Goal: Task Accomplishment & Management: Use online tool/utility

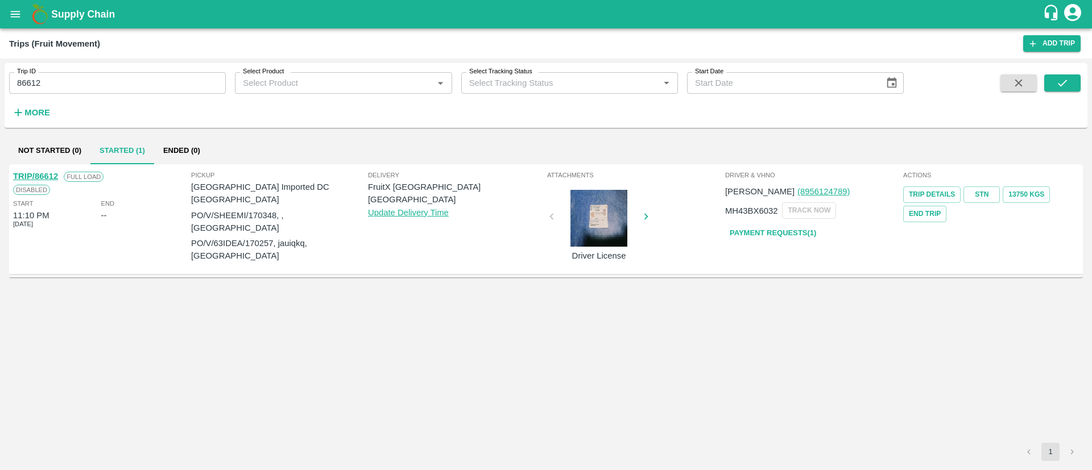
click at [19, 14] on icon "open drawer" at bounding box center [16, 14] width 10 height 6
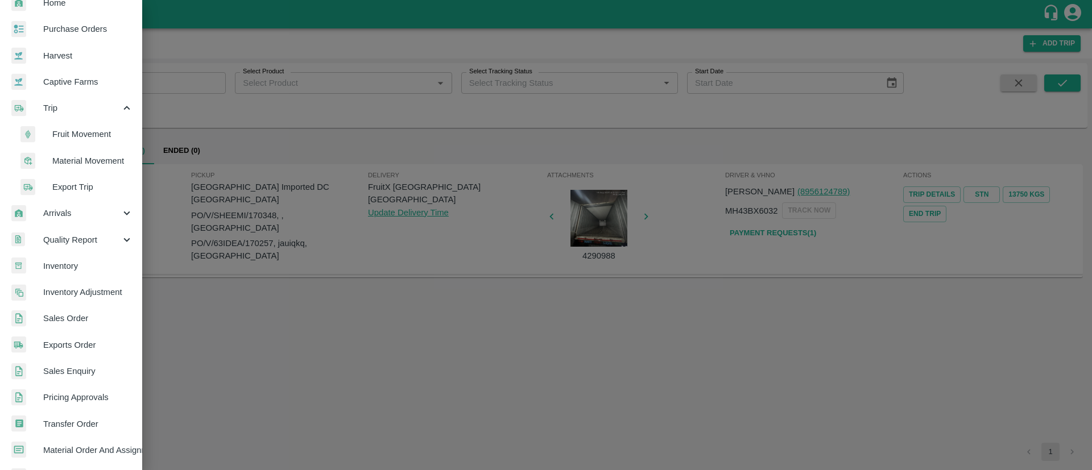
scroll to position [43, 0]
click at [86, 262] on span "Inventory" at bounding box center [88, 267] width 90 height 13
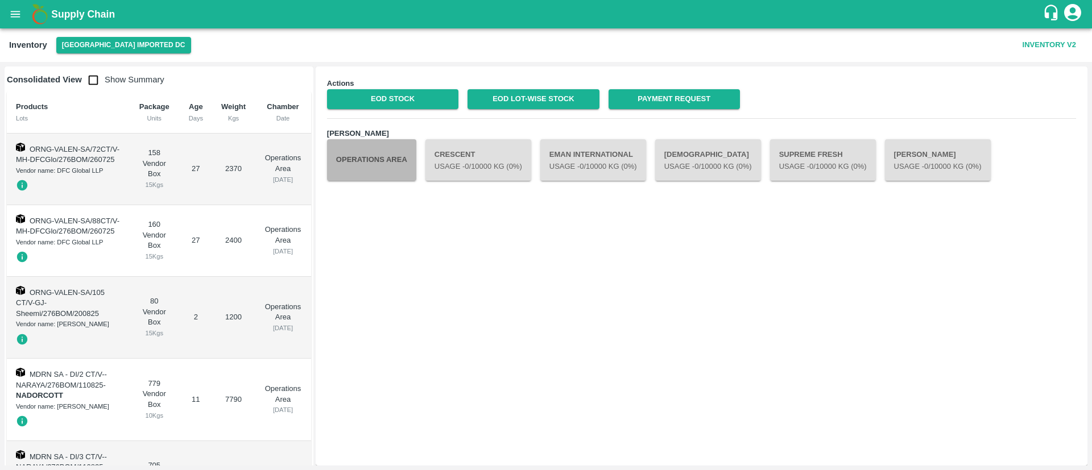
click at [376, 165] on button "Operations Area" at bounding box center [371, 159] width 89 height 41
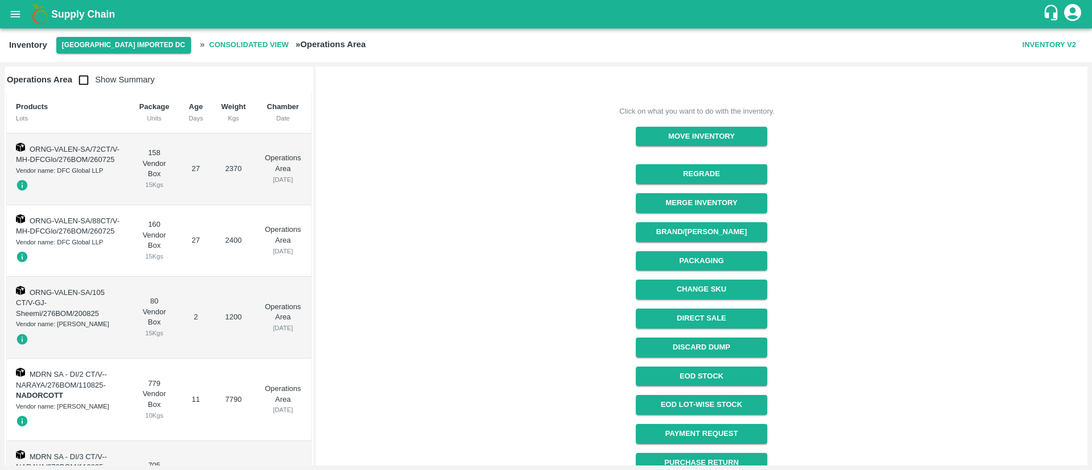
scroll to position [122, 0]
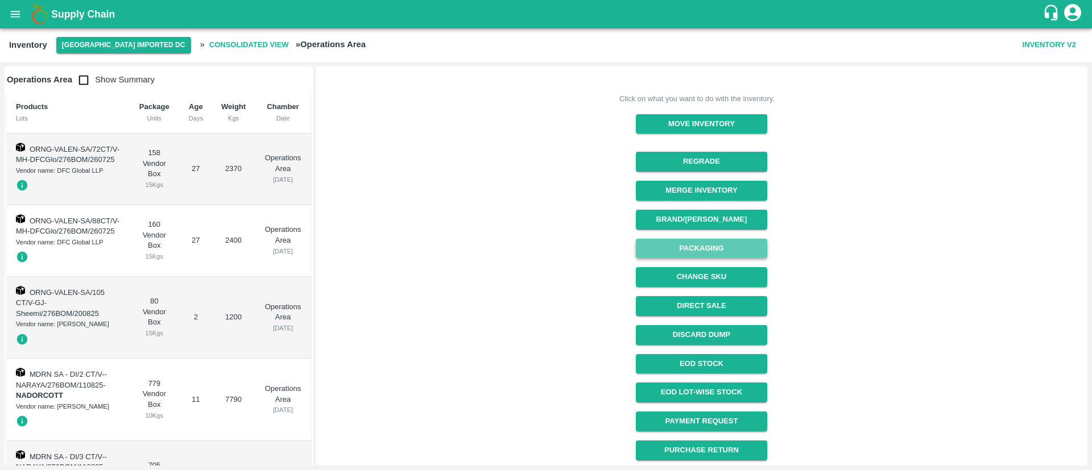
click at [706, 251] on button "Packaging" at bounding box center [701, 249] width 131 height 20
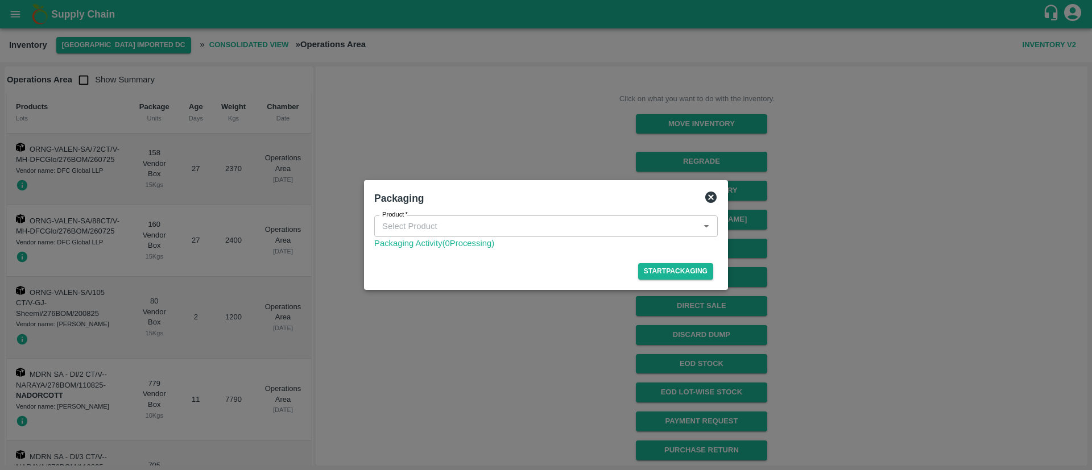
click at [552, 217] on div "Product" at bounding box center [545, 226] width 343 height 22
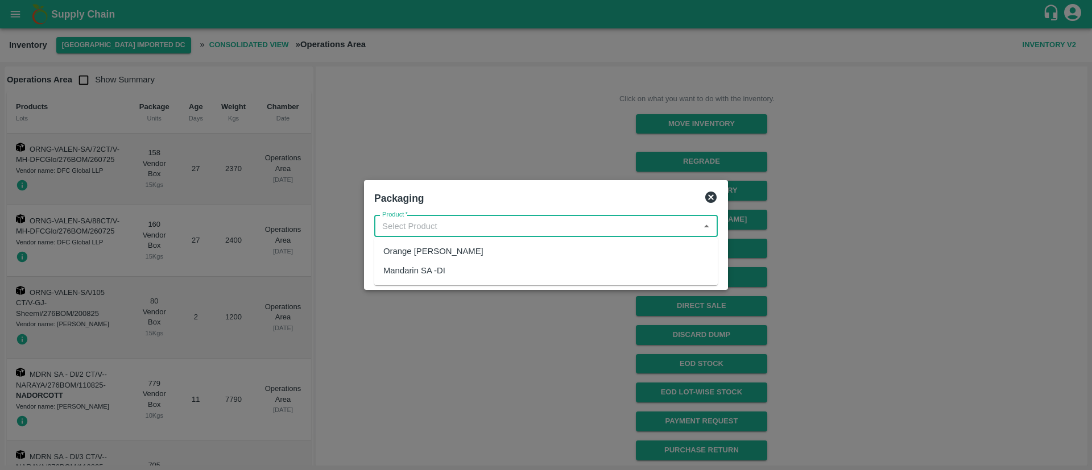
click at [537, 253] on div "Orange [PERSON_NAME]" at bounding box center [545, 251] width 343 height 19
type input "Orange [PERSON_NAME]"
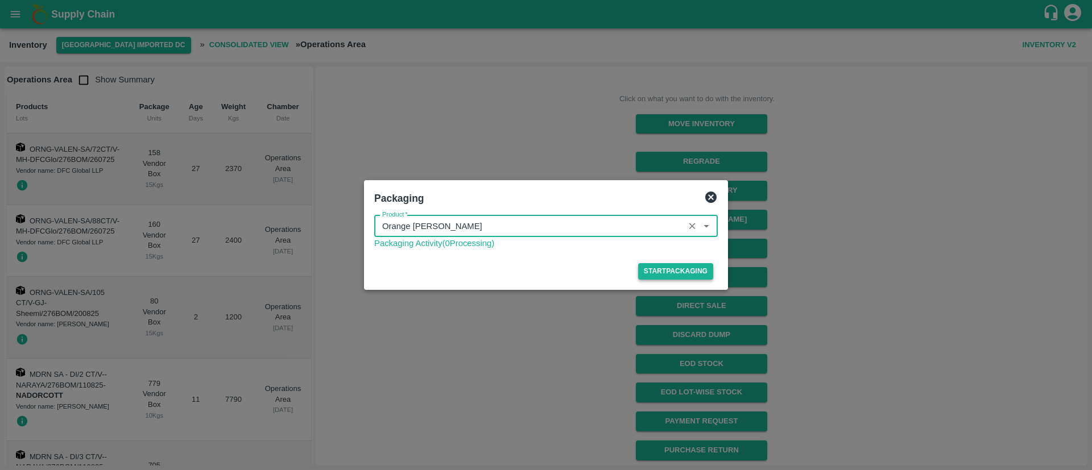
click at [682, 267] on button "Start Packaging" at bounding box center [675, 271] width 75 height 16
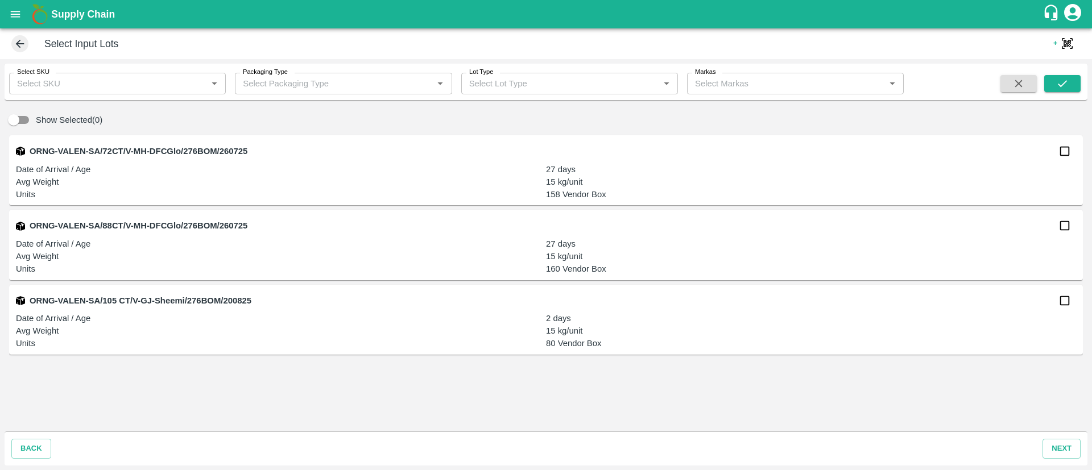
click at [1067, 298] on input "checkbox" at bounding box center [1064, 300] width 23 height 23
checkbox input "true"
click at [1058, 449] on button "next" at bounding box center [1061, 449] width 38 height 20
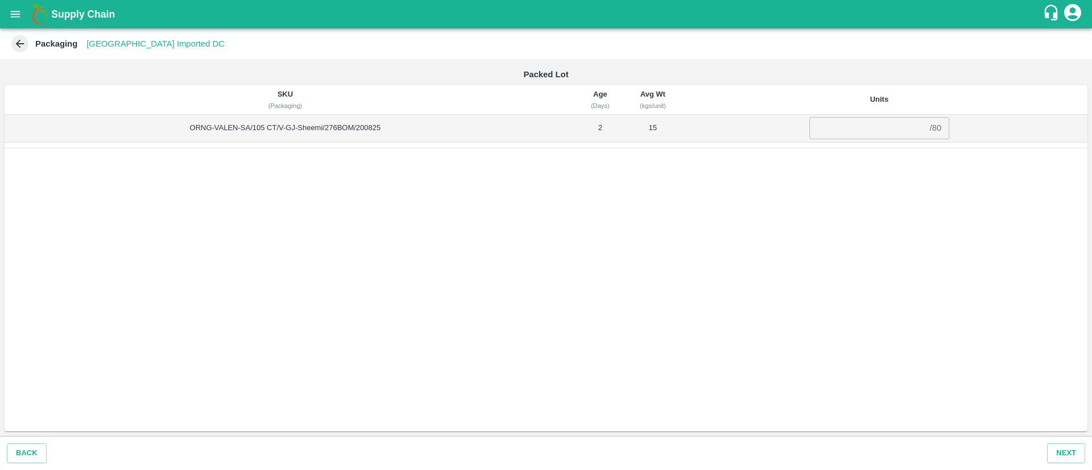
click at [875, 132] on input "number" at bounding box center [867, 128] width 116 height 22
type input "80"
click at [913, 263] on div "SKU (Packaging) Age (Days) Avg Wt (kgs/unit) Units ORNG-VALEN-SA/105 CT/V-GJ-Sh…" at bounding box center [546, 258] width 1083 height 346
click at [16, 14] on icon "open drawer" at bounding box center [16, 14] width 10 height 6
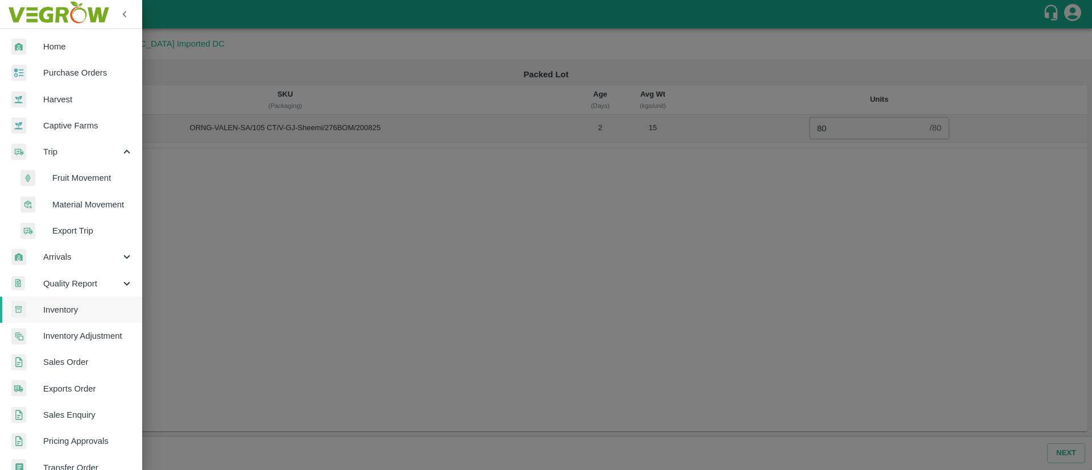
click at [842, 180] on div at bounding box center [546, 235] width 1092 height 470
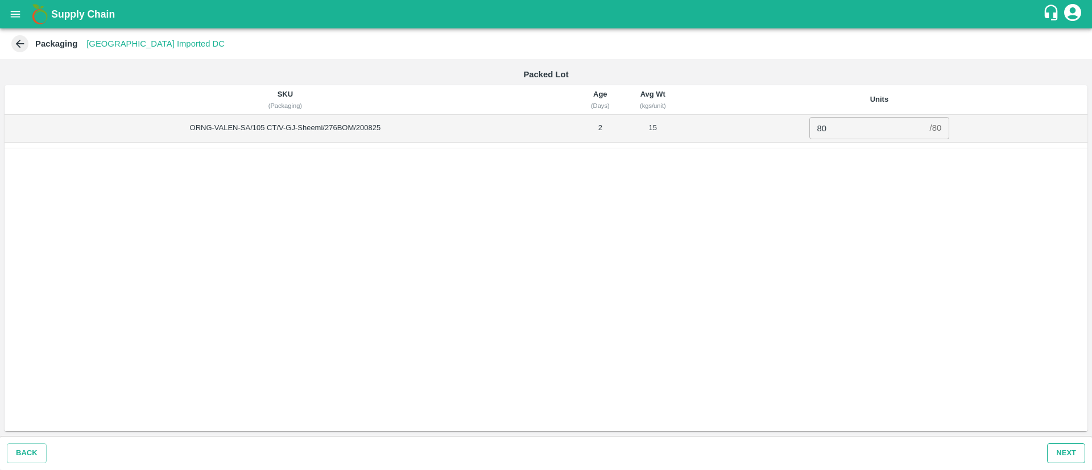
click at [1069, 453] on button "Next" at bounding box center [1066, 453] width 38 height 20
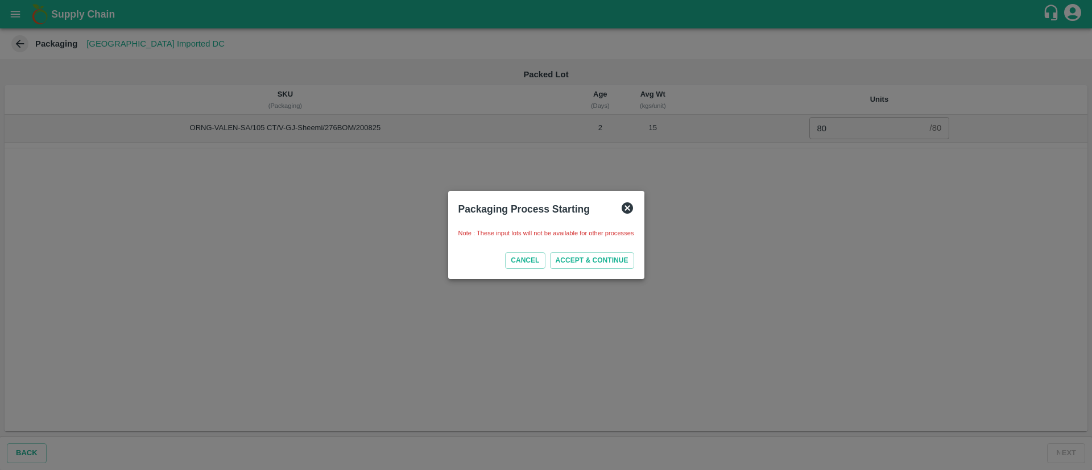
click at [607, 260] on button "ACCEPT & CONTINUE" at bounding box center [592, 260] width 84 height 16
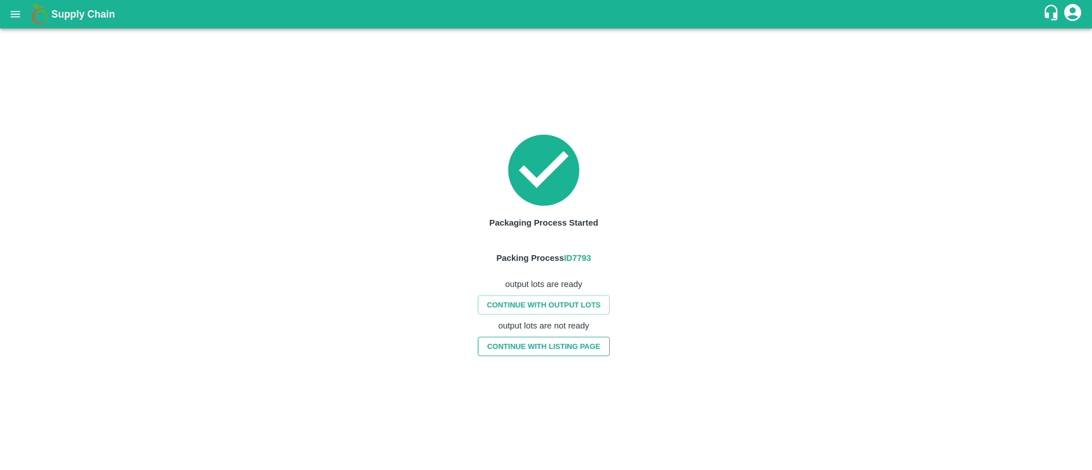
click at [565, 346] on link "CONTINUE WITH LISTING PAGE" at bounding box center [543, 347] width 131 height 20
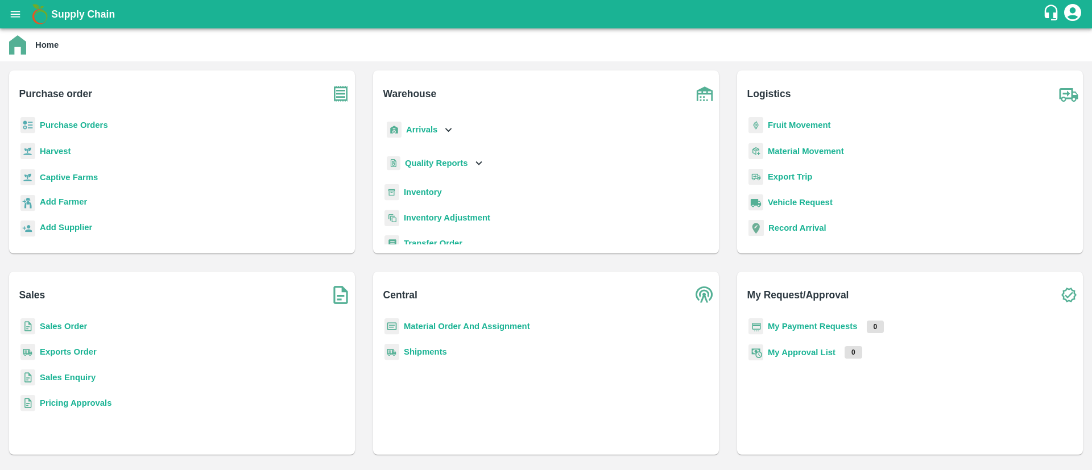
click at [70, 324] on b "Sales Order" at bounding box center [63, 326] width 47 height 9
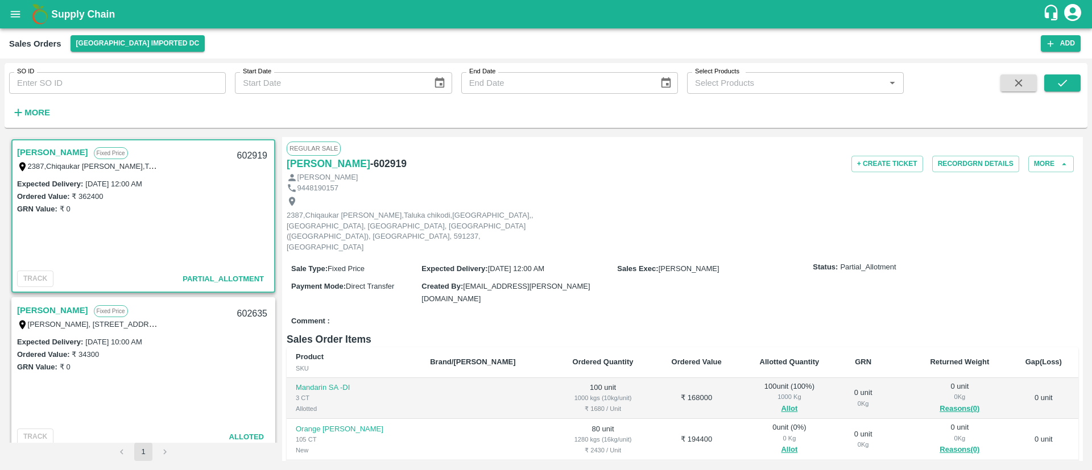
click at [88, 150] on link "Arshad Alam Bagwan" at bounding box center [52, 152] width 71 height 15
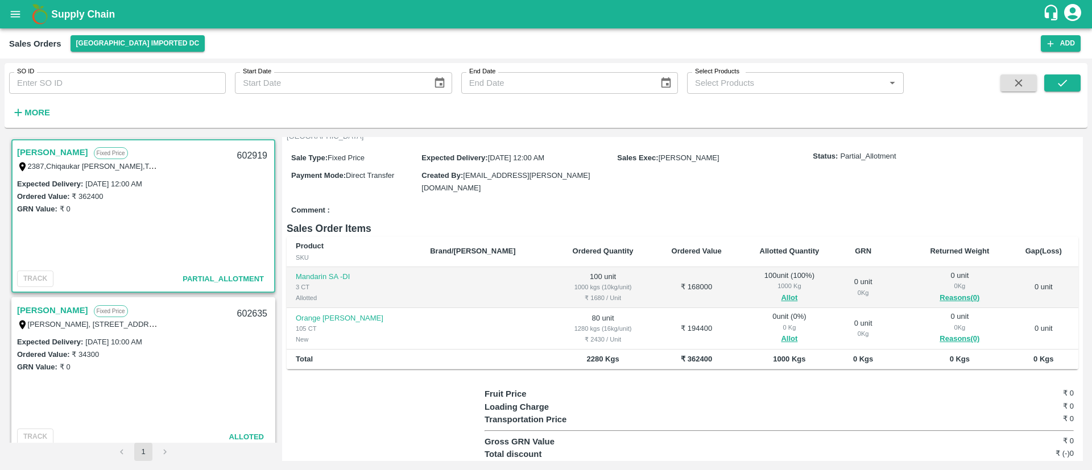
scroll to position [116, 0]
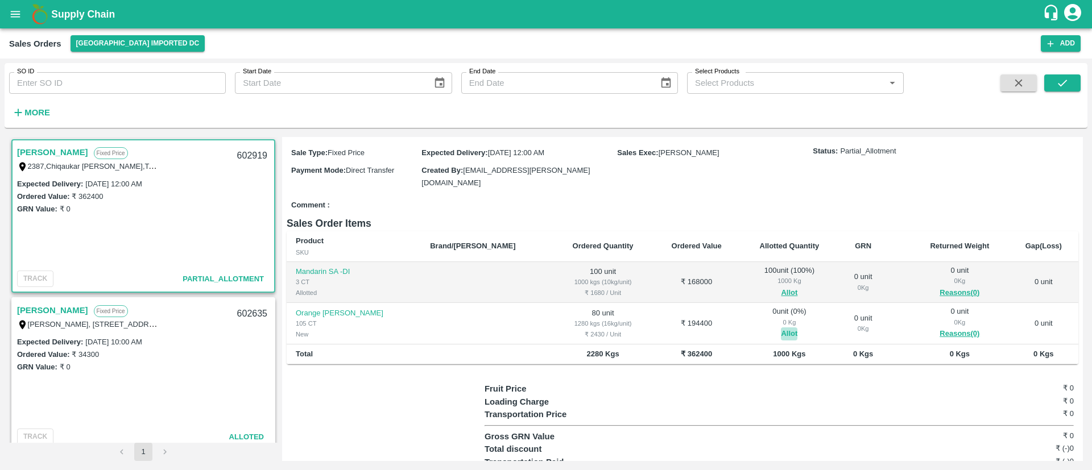
click at [781, 327] on button "Allot" at bounding box center [789, 333] width 16 height 13
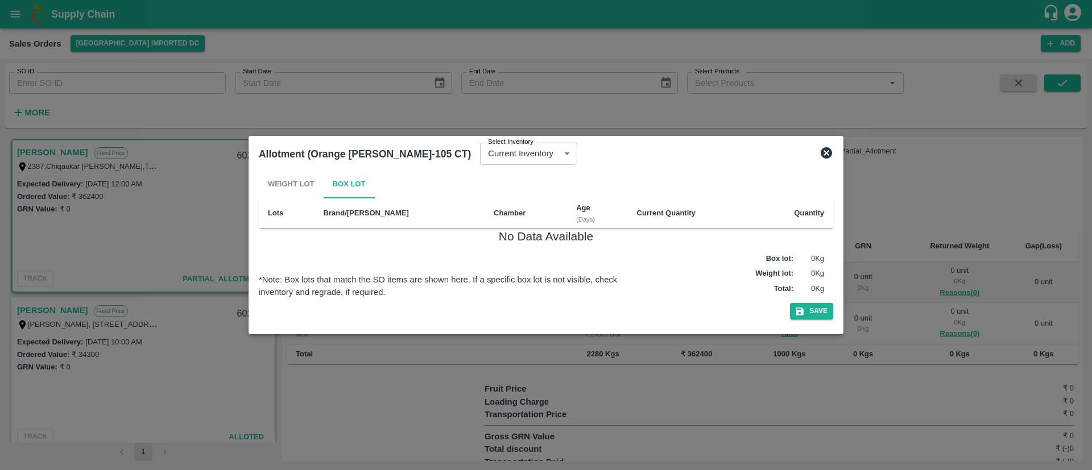
drag, startPoint x: 306, startPoint y: 180, endPoint x: 543, endPoint y: 143, distance: 240.0
click at [305, 181] on div "Weight Lot Box Lot" at bounding box center [546, 184] width 574 height 27
click at [522, 155] on body "Supply Chain Sales Orders Mumbai Imported DC Add SO ID SO ID Start Date Start D…" at bounding box center [546, 235] width 1092 height 470
click at [824, 150] on div at bounding box center [546, 235] width 1092 height 470
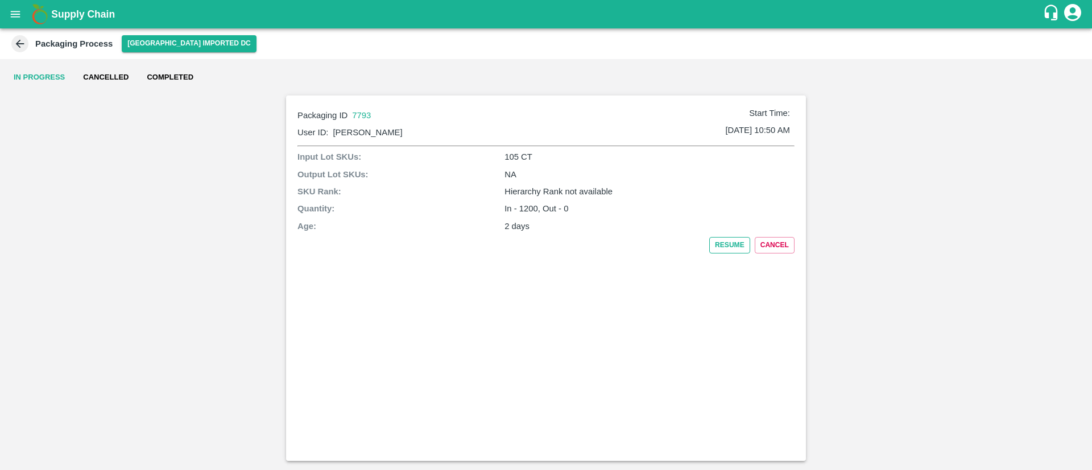
click at [723, 239] on button "Resume" at bounding box center [729, 245] width 41 height 16
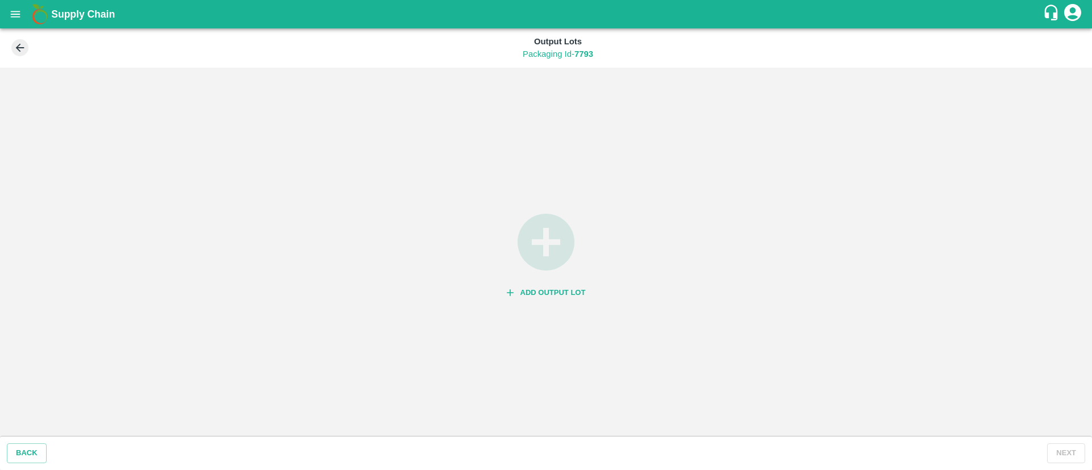
click at [558, 288] on button "Add Output Lot" at bounding box center [546, 293] width 88 height 20
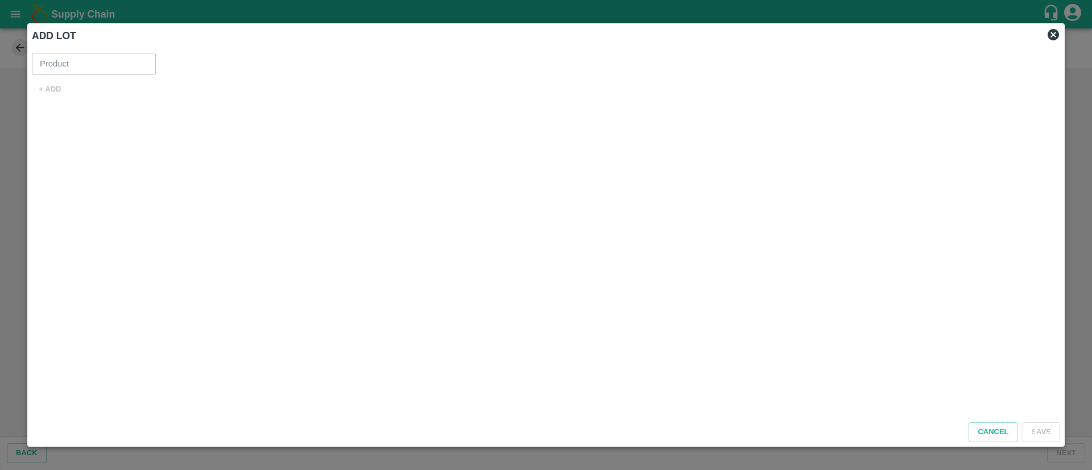
type input "Orange [PERSON_NAME]"
click at [53, 85] on button "+ ADD" at bounding box center [50, 90] width 36 height 20
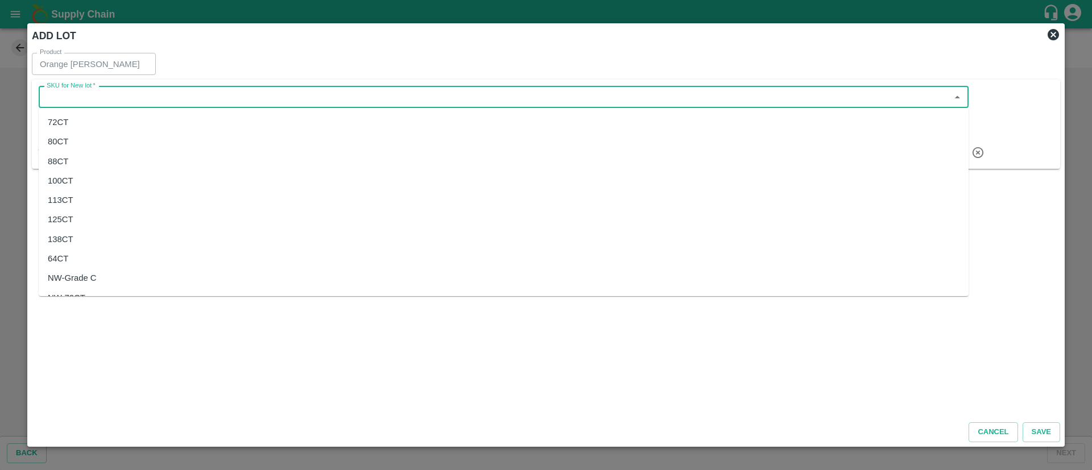
click at [100, 97] on input "SKU for New lot   *" at bounding box center [494, 97] width 904 height 15
click at [92, 243] on div "105 CT" at bounding box center [504, 242] width 930 height 19
type input "105 CT"
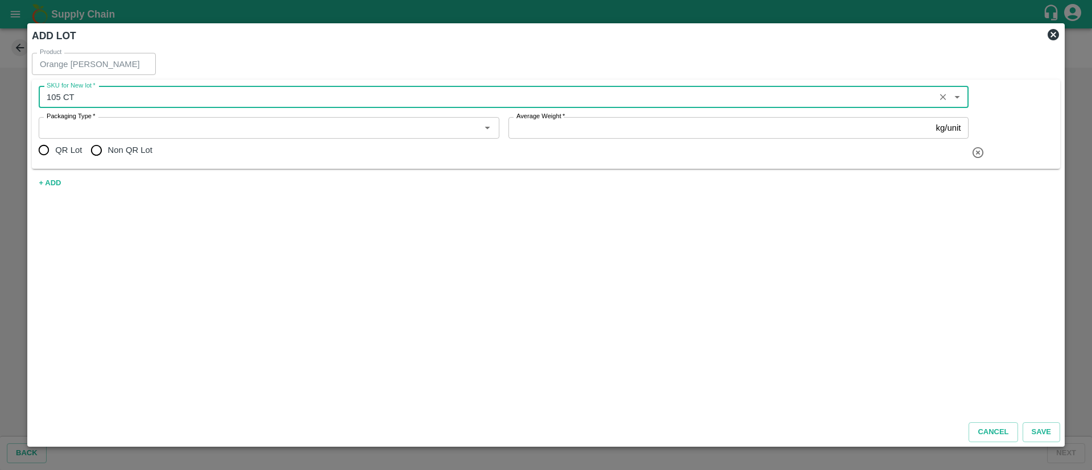
click at [104, 146] on input "Non QR Lot" at bounding box center [96, 150] width 23 height 23
radio input "true"
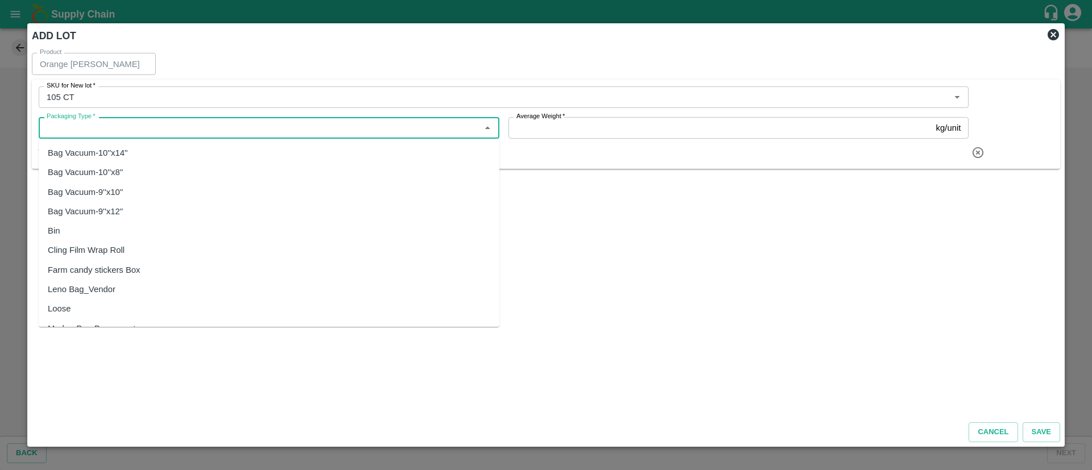
click at [156, 129] on input "Packaging Type   *" at bounding box center [259, 128] width 435 height 15
drag, startPoint x: 102, startPoint y: 298, endPoint x: 180, endPoint y: 284, distance: 79.7
click at [102, 297] on div "Vendor Box" at bounding box center [269, 292] width 461 height 19
type input "Vendor Box"
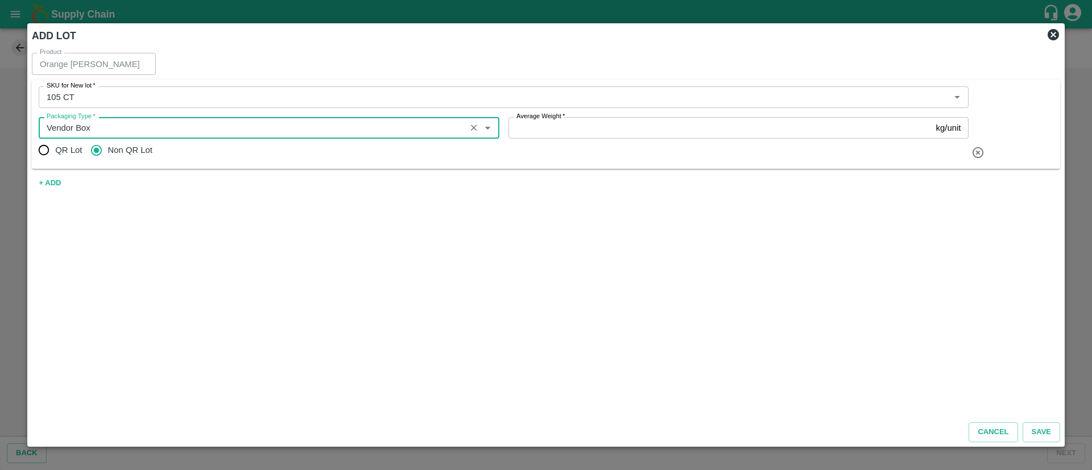
click at [639, 123] on input "Average Weight   *" at bounding box center [719, 128] width 423 height 22
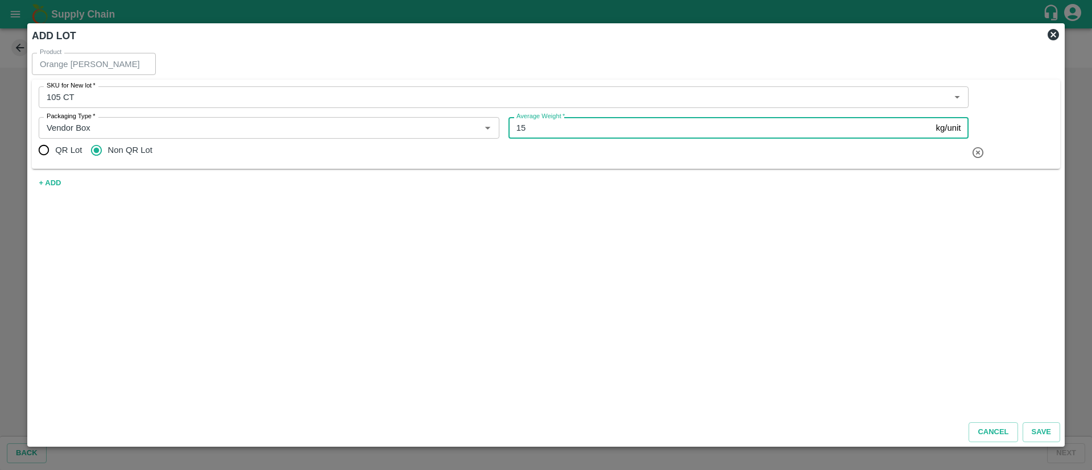
type input "15"
click at [392, 271] on div "Product Orange Valencia SA Product SKU for New lot   * SKU for New lot   * Pack…" at bounding box center [545, 230] width 1037 height 365
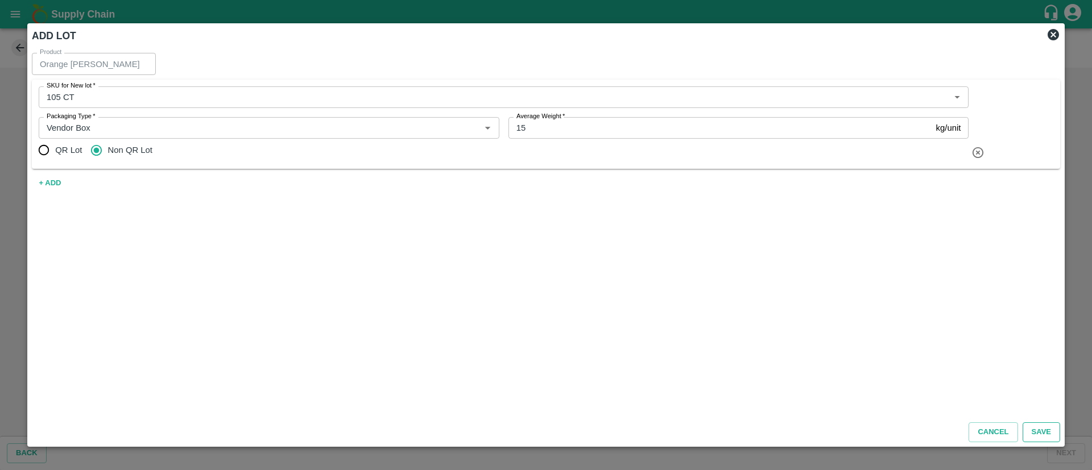
click at [1038, 433] on button "Save" at bounding box center [1041, 432] width 38 height 20
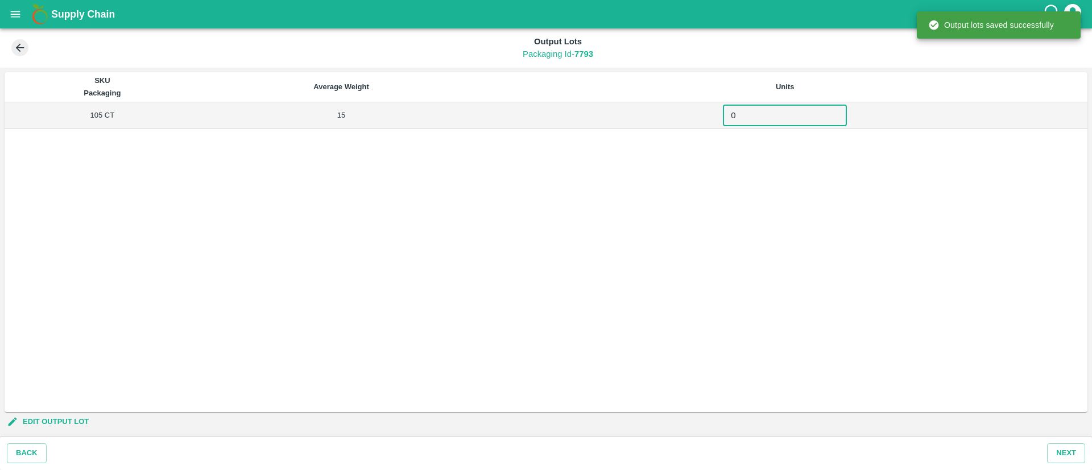
click at [740, 115] on input "0" at bounding box center [785, 116] width 124 height 22
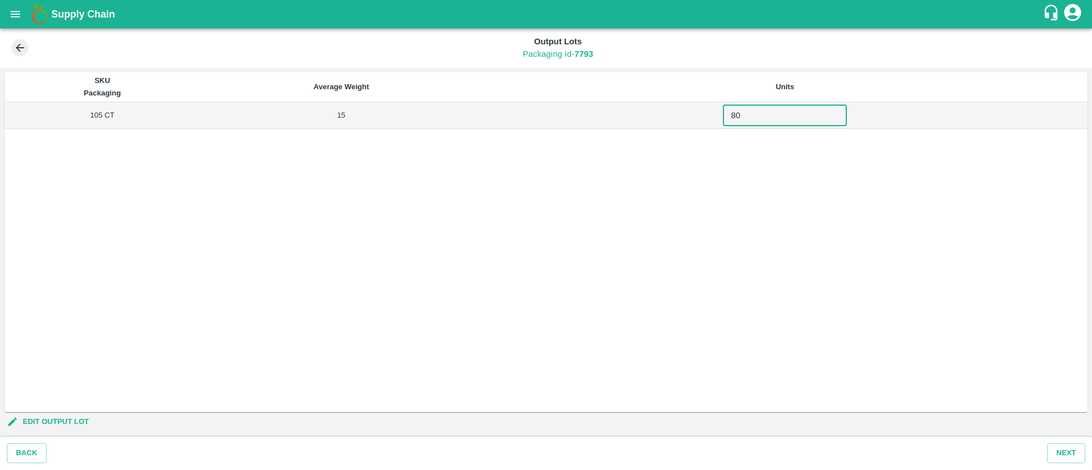
type input "80"
click at [1040, 383] on div "SKU Packaging Average Weight Units 105 CT 15 80 ​" at bounding box center [546, 242] width 1083 height 340
click at [1071, 452] on button "Next" at bounding box center [1066, 453] width 38 height 20
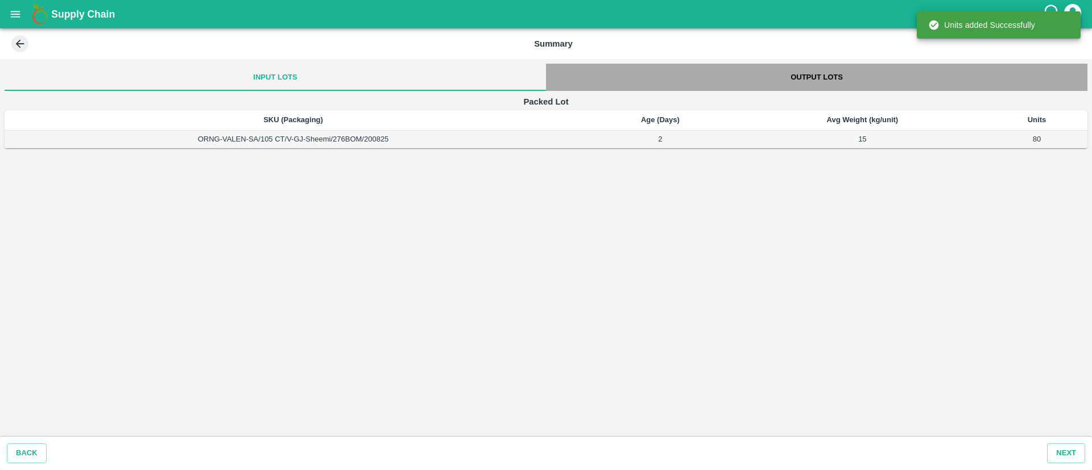
click at [828, 81] on button "Output Lots" at bounding box center [816, 77] width 541 height 27
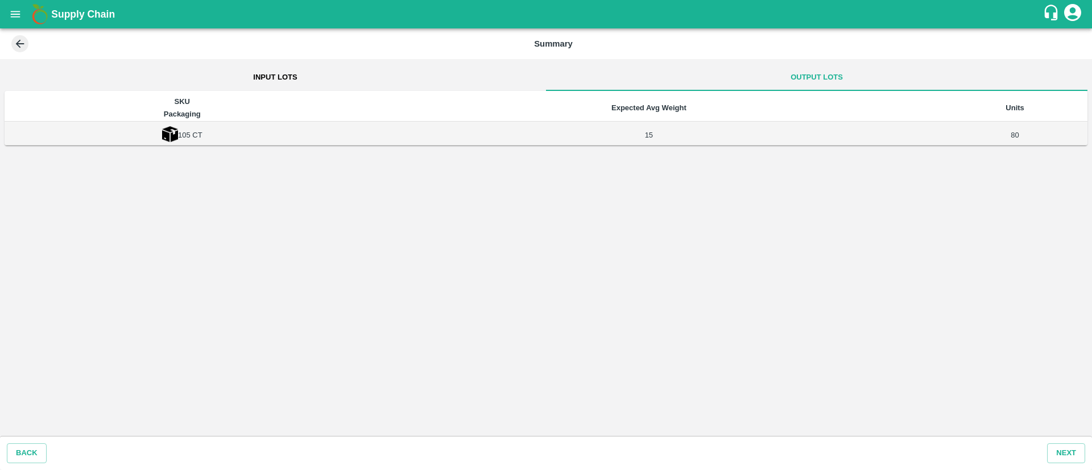
click at [295, 73] on button "Input Lots" at bounding box center [275, 77] width 541 height 27
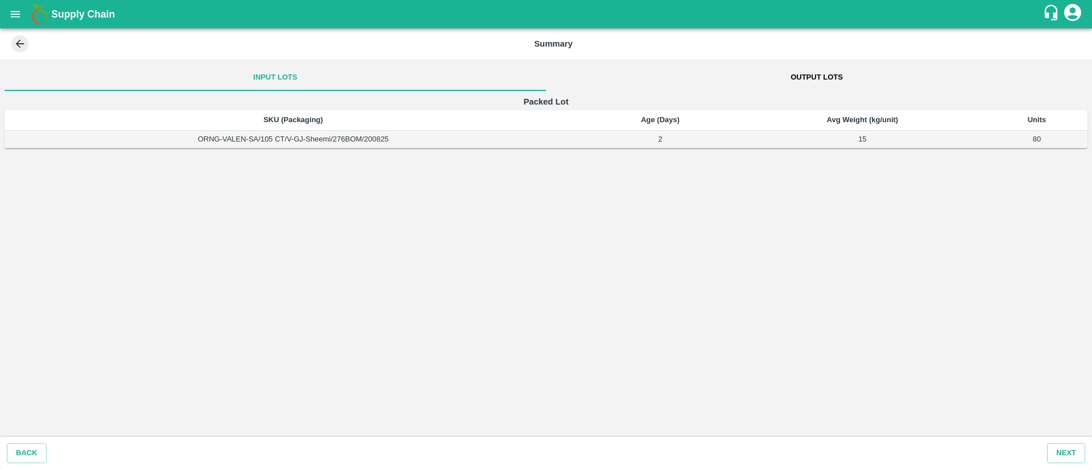
click at [810, 75] on button "Output Lots" at bounding box center [816, 77] width 541 height 27
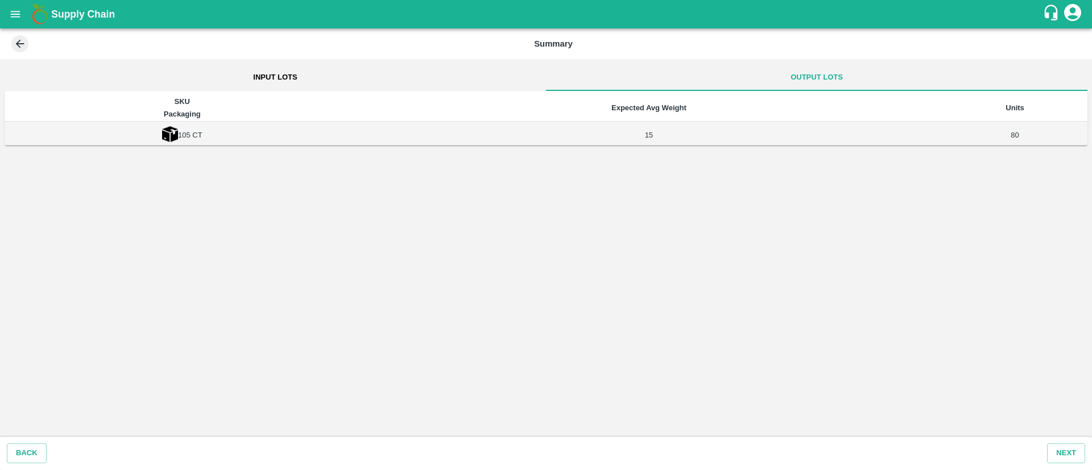
click at [300, 67] on button "Input Lots" at bounding box center [275, 77] width 541 height 27
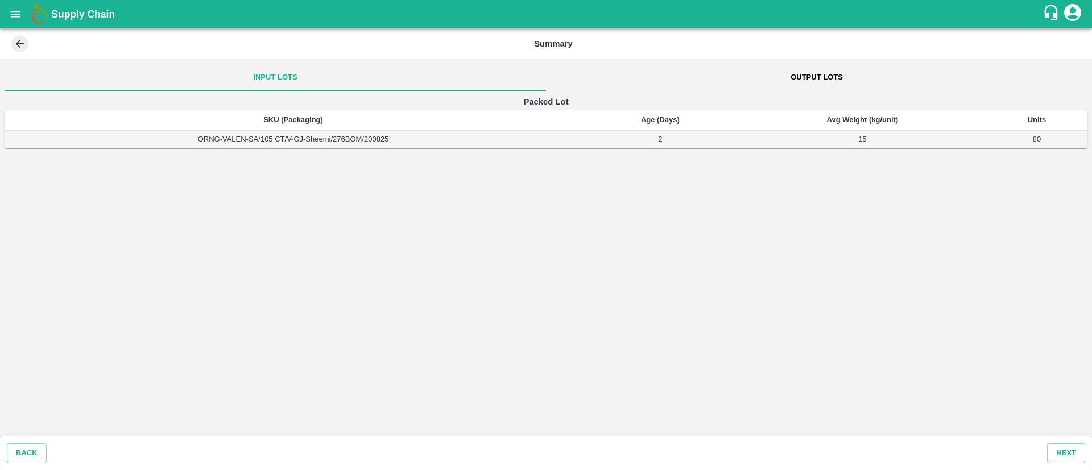
click at [831, 71] on button "Output Lots" at bounding box center [816, 77] width 541 height 27
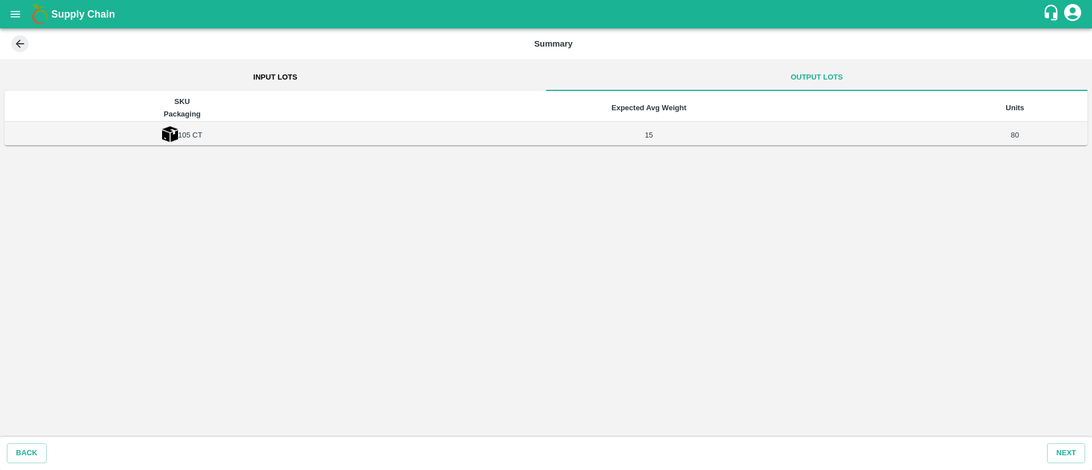
click at [16, 43] on icon at bounding box center [20, 44] width 13 height 13
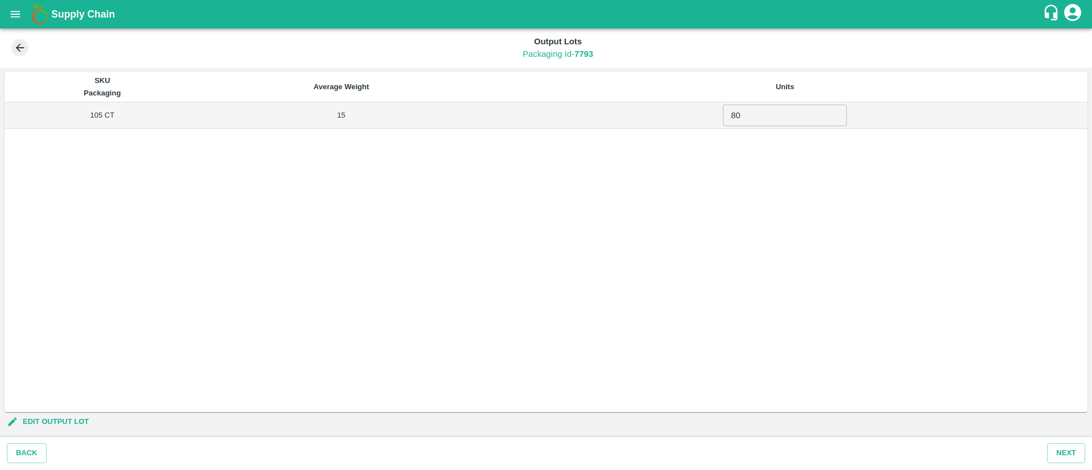
click at [19, 45] on icon at bounding box center [20, 48] width 13 height 13
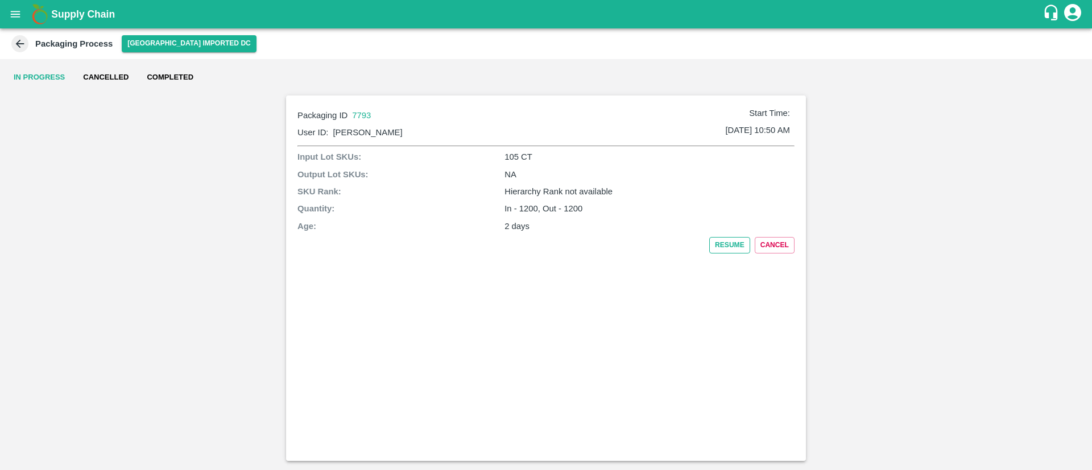
click at [724, 249] on button "Resume" at bounding box center [729, 245] width 41 height 16
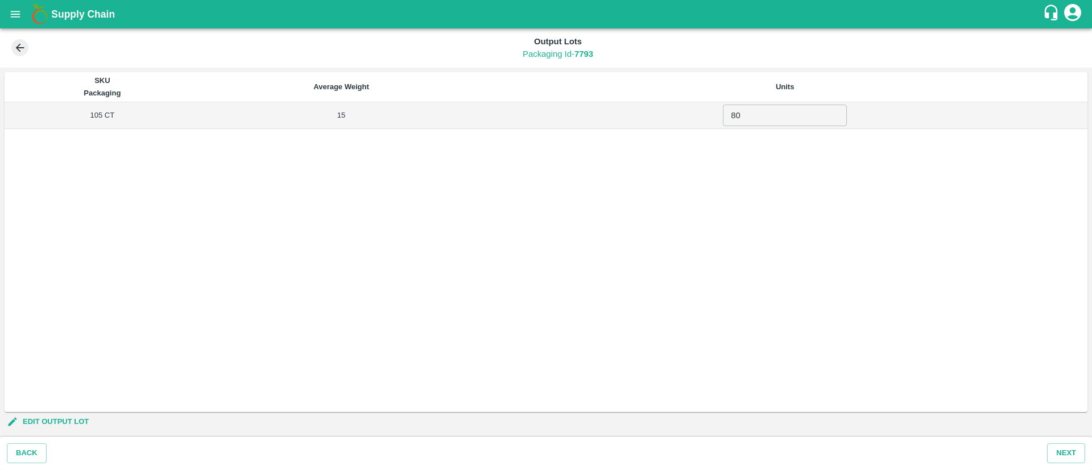
click at [48, 416] on button "EDIT OUTPUT LOT" at bounding box center [49, 422] width 89 height 20
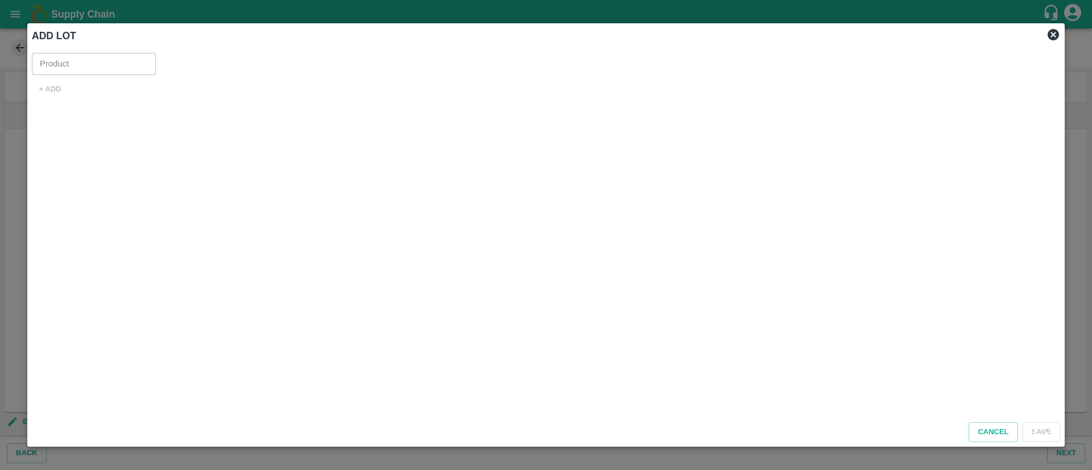
type input "Orange Valencia SA"
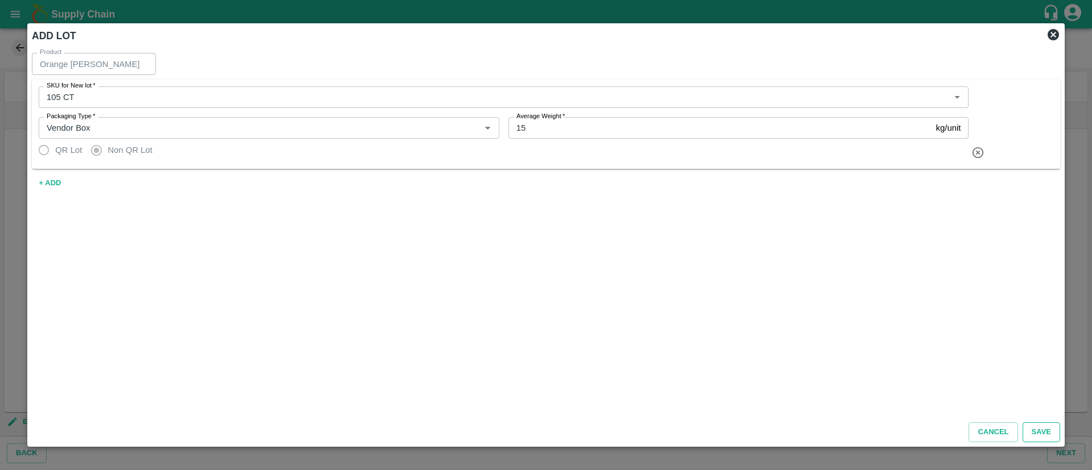
click at [1047, 436] on button "Save" at bounding box center [1041, 432] width 38 height 20
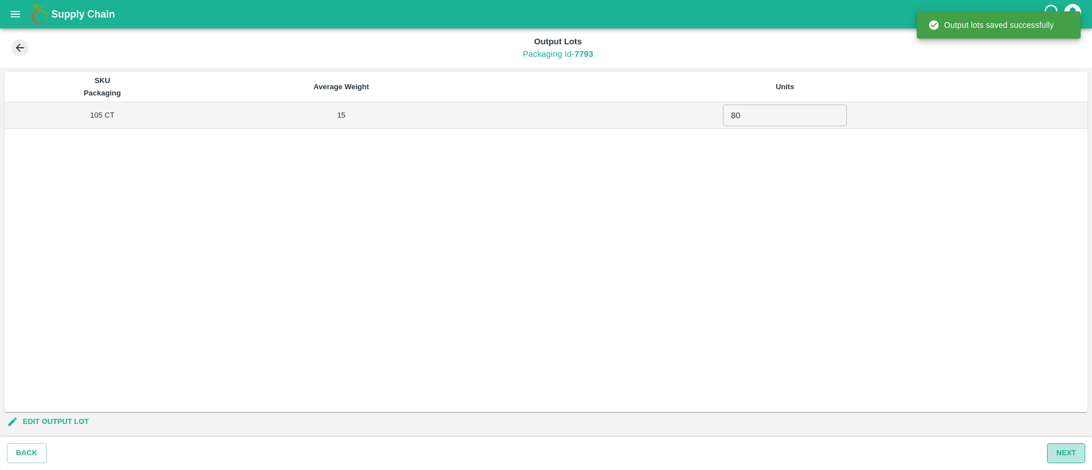
click at [1072, 450] on button "Next" at bounding box center [1066, 453] width 38 height 20
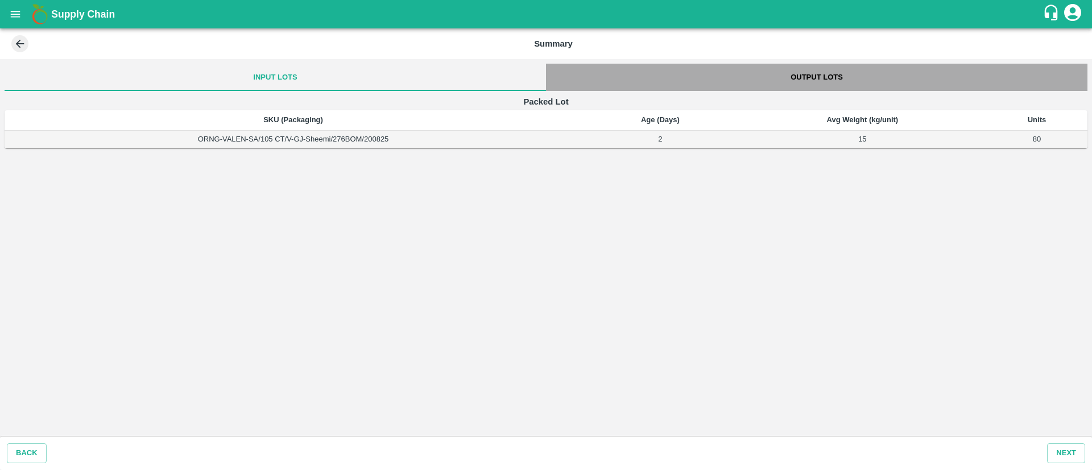
click at [813, 75] on button "Output Lots" at bounding box center [816, 77] width 541 height 27
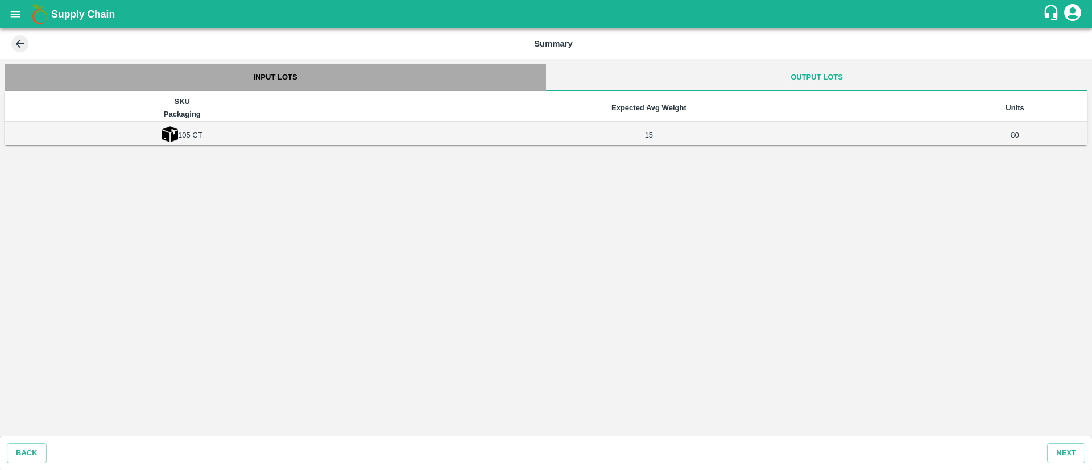
click at [288, 68] on button "Input Lots" at bounding box center [275, 77] width 541 height 27
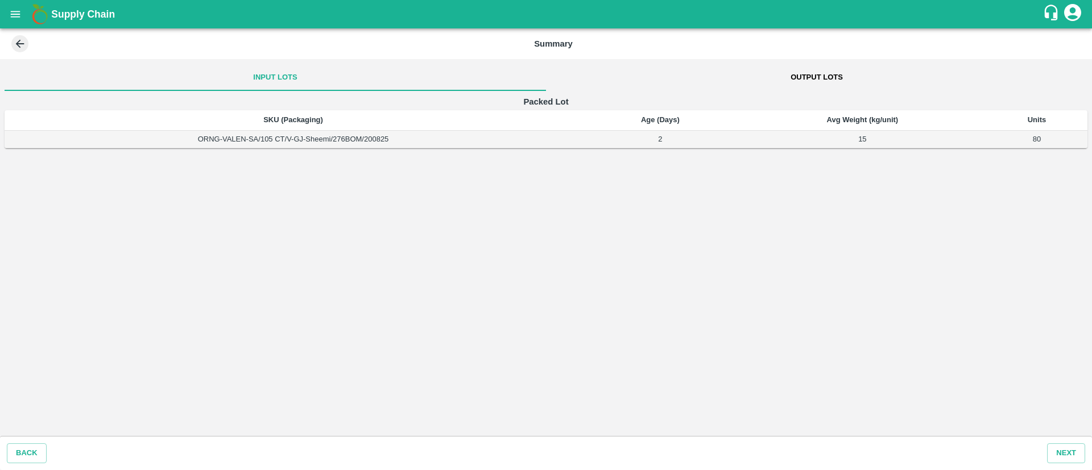
click at [816, 67] on button "Output Lots" at bounding box center [816, 77] width 541 height 27
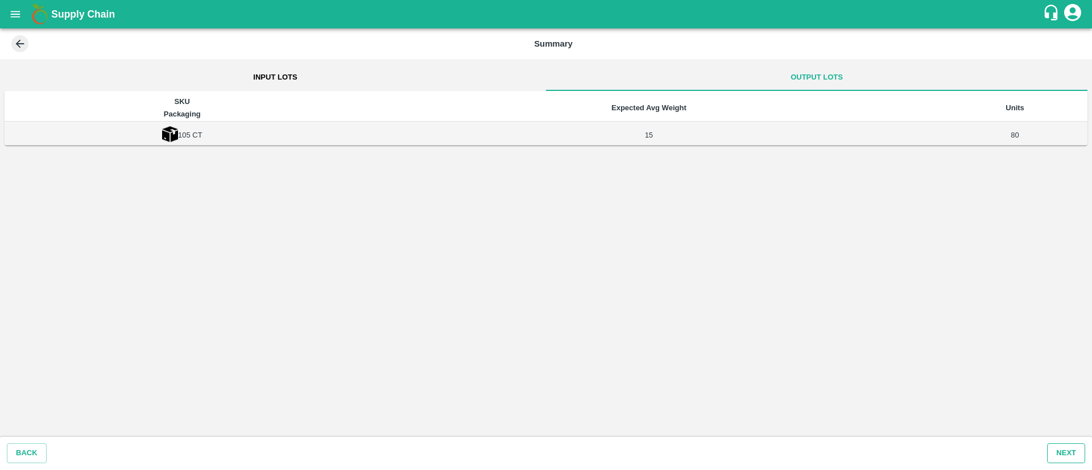
click at [1060, 448] on button "Next" at bounding box center [1066, 453] width 38 height 20
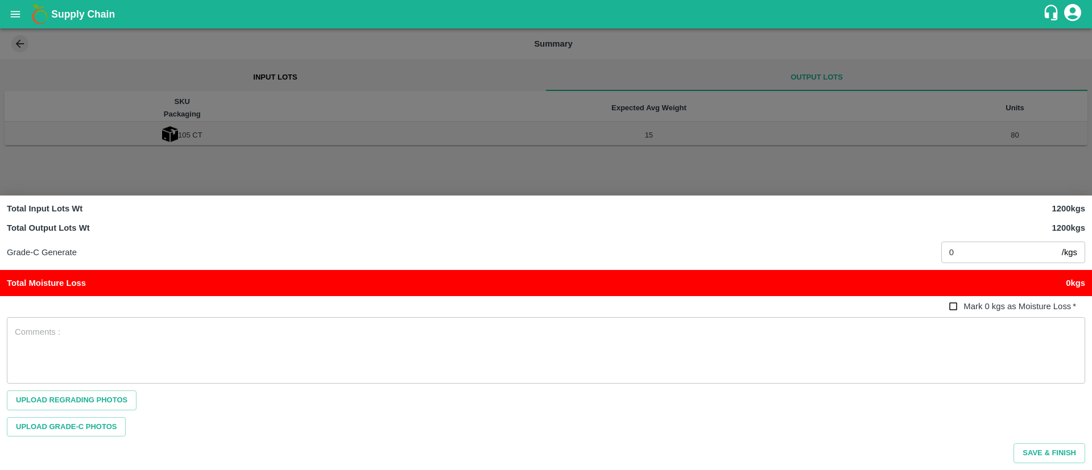
click at [951, 305] on input "Mark 0 kgs as Moisture Loss   *" at bounding box center [953, 306] width 21 height 21
checkbox input "true"
click at [1045, 455] on button "Save & Finish" at bounding box center [1049, 453] width 72 height 20
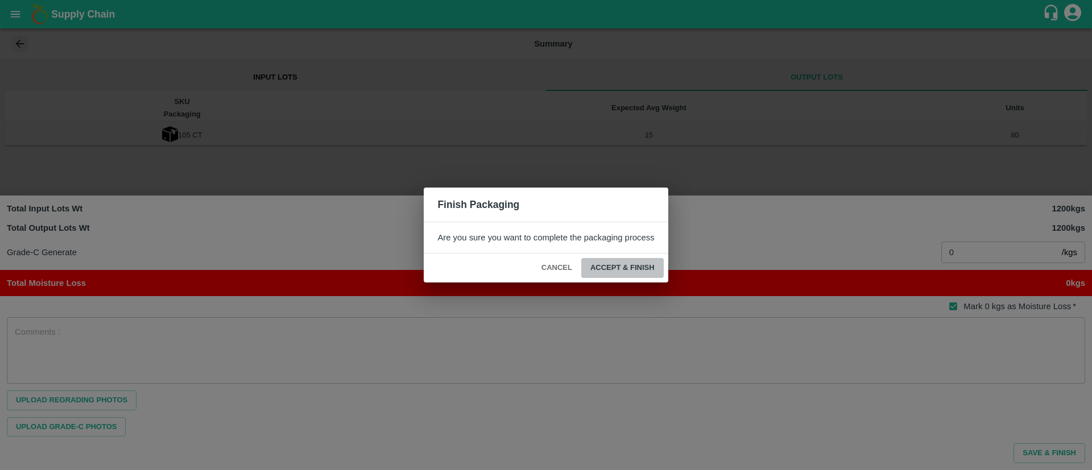
click at [615, 262] on button "ACCEPT & FINISH" at bounding box center [622, 268] width 82 height 20
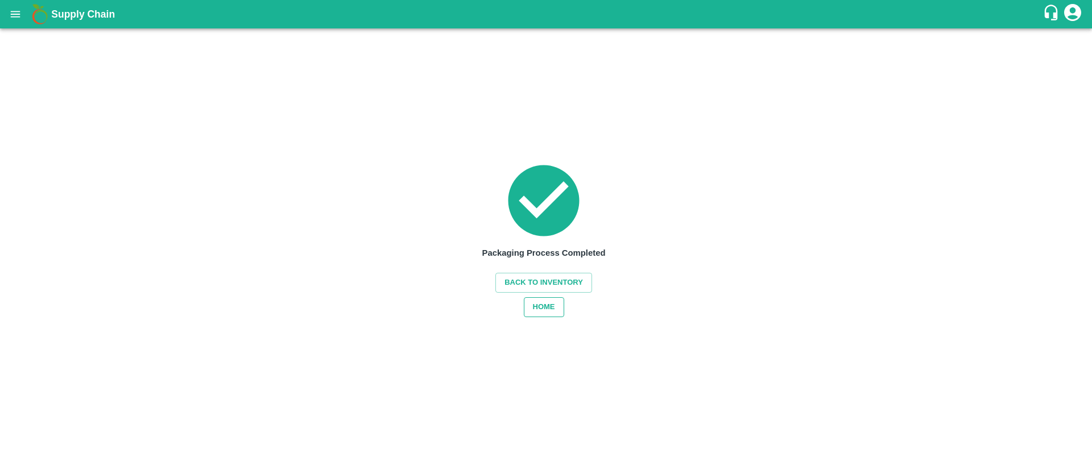
click at [551, 304] on button "HOME" at bounding box center [544, 307] width 40 height 20
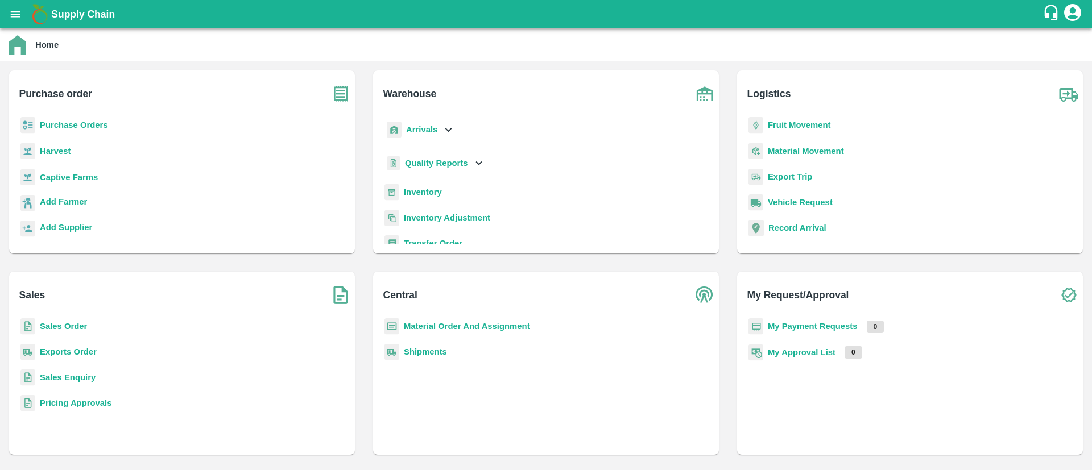
click at [62, 325] on b "Sales Order" at bounding box center [63, 326] width 47 height 9
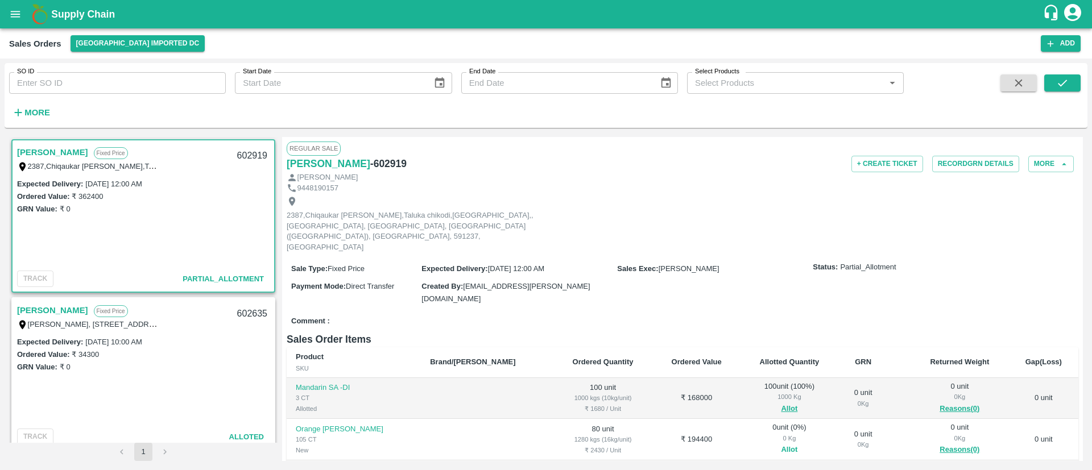
click at [781, 443] on button "Allot" at bounding box center [789, 449] width 16 height 13
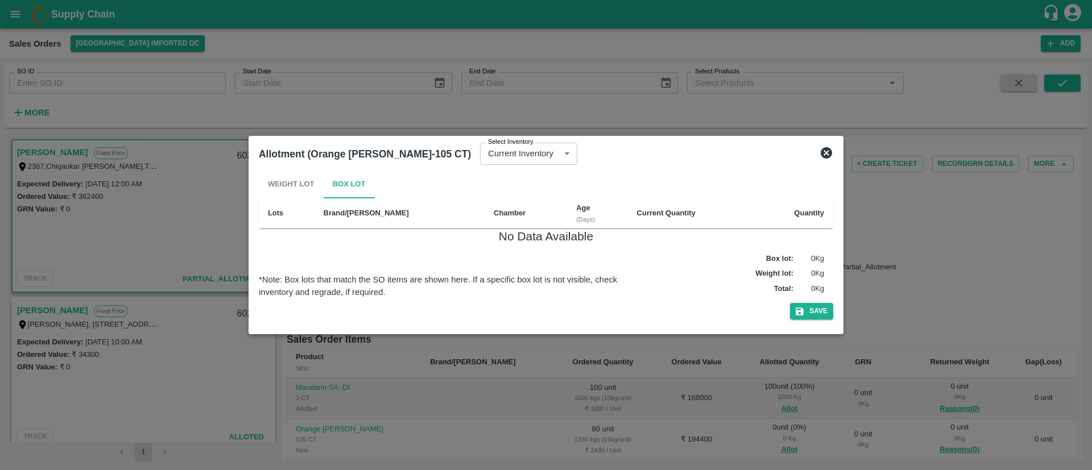
click at [301, 180] on div "Weight Lot Box Lot" at bounding box center [546, 184] width 574 height 27
click at [821, 154] on icon at bounding box center [825, 152] width 11 height 11
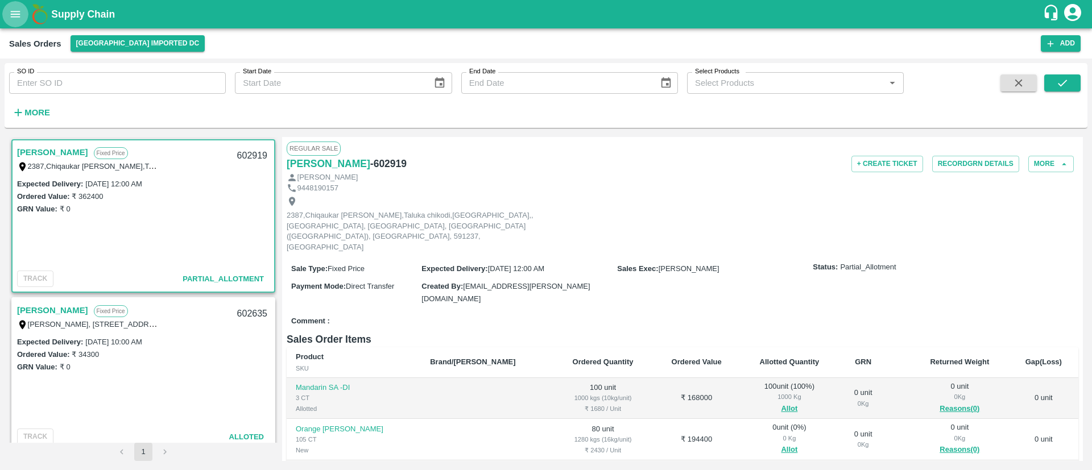
click at [6, 10] on button "open drawer" at bounding box center [15, 14] width 26 height 26
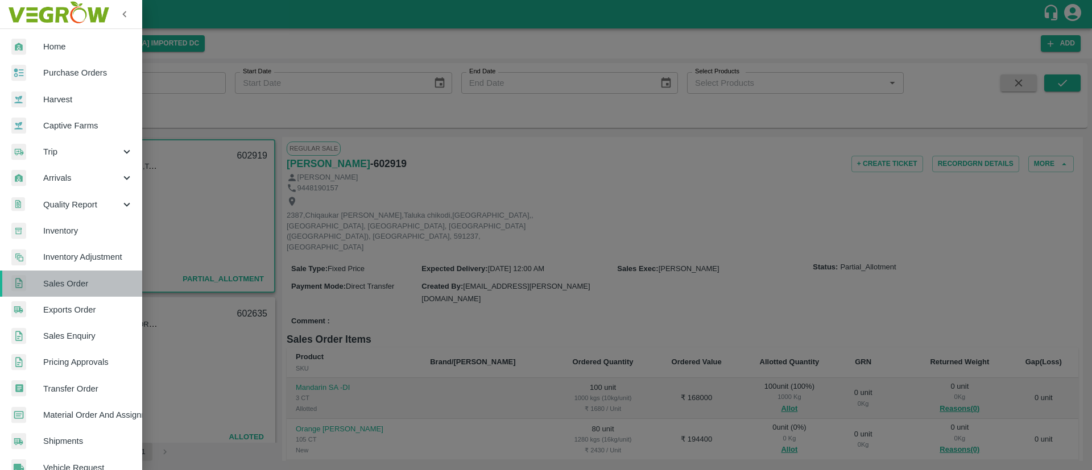
click at [81, 281] on span "Sales Order" at bounding box center [88, 283] width 90 height 13
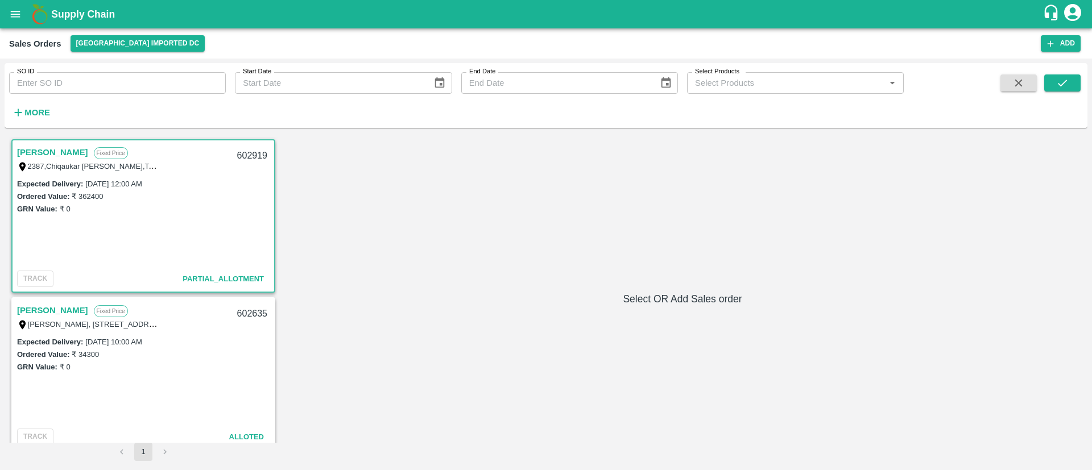
click at [85, 150] on link "Arshad Alam Bagwan" at bounding box center [52, 152] width 71 height 15
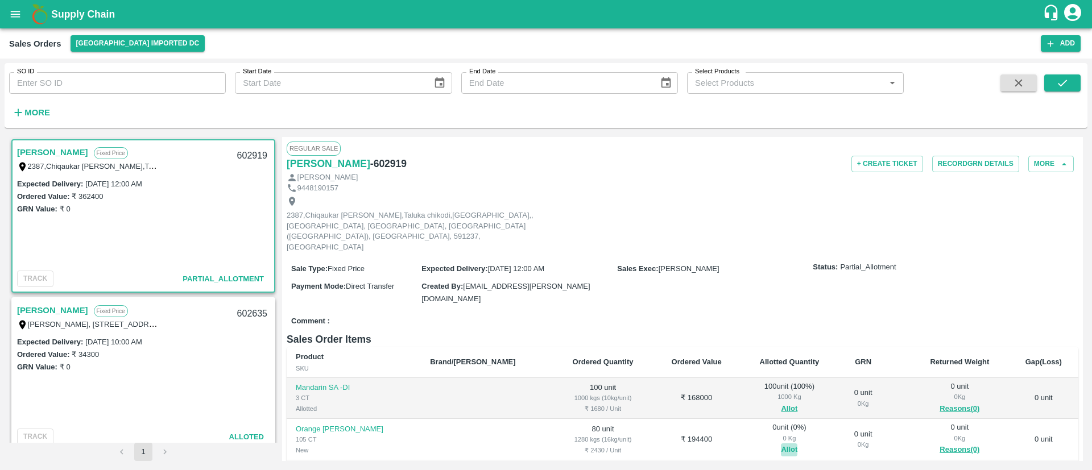
click at [781, 443] on button "Allot" at bounding box center [789, 449] width 16 height 13
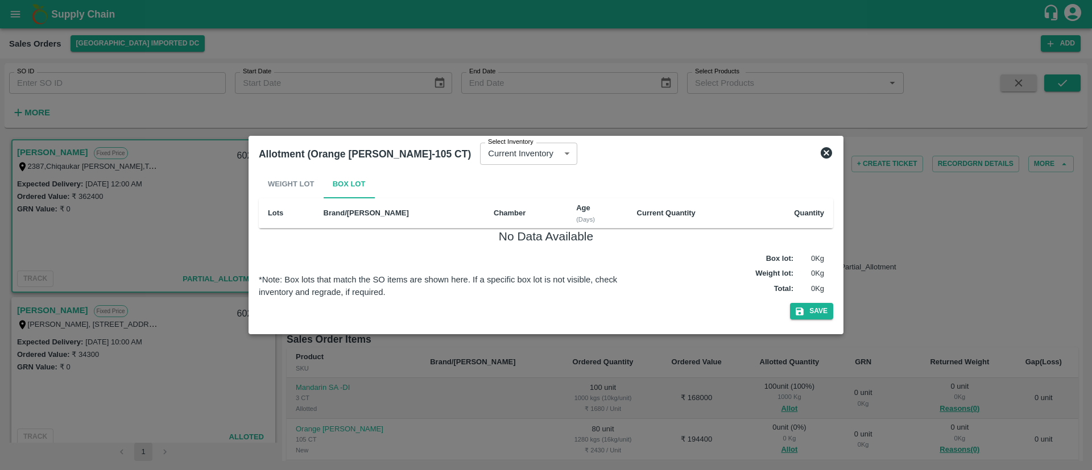
click at [296, 176] on div "Weight Lot Box Lot" at bounding box center [546, 184] width 574 height 27
click at [828, 155] on icon at bounding box center [825, 152] width 11 height 11
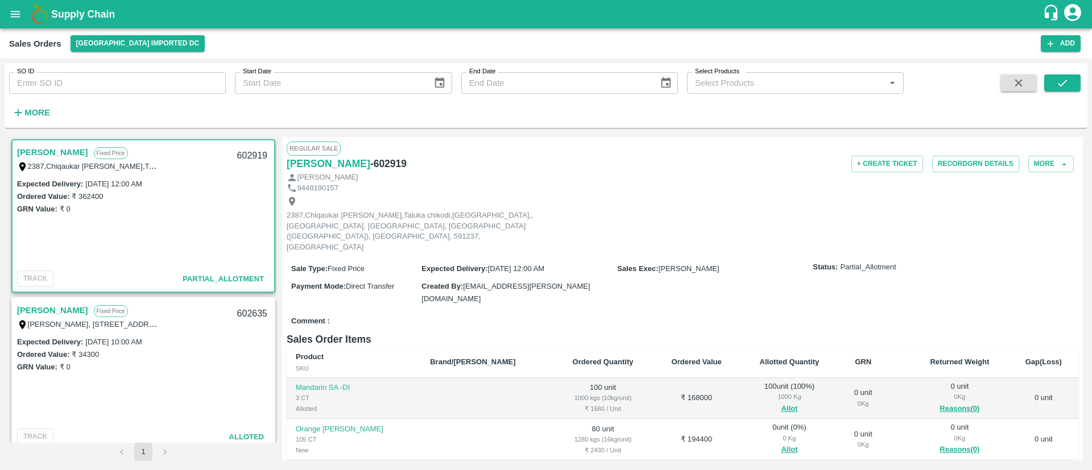
click at [13, 7] on button "open drawer" at bounding box center [15, 14] width 26 height 26
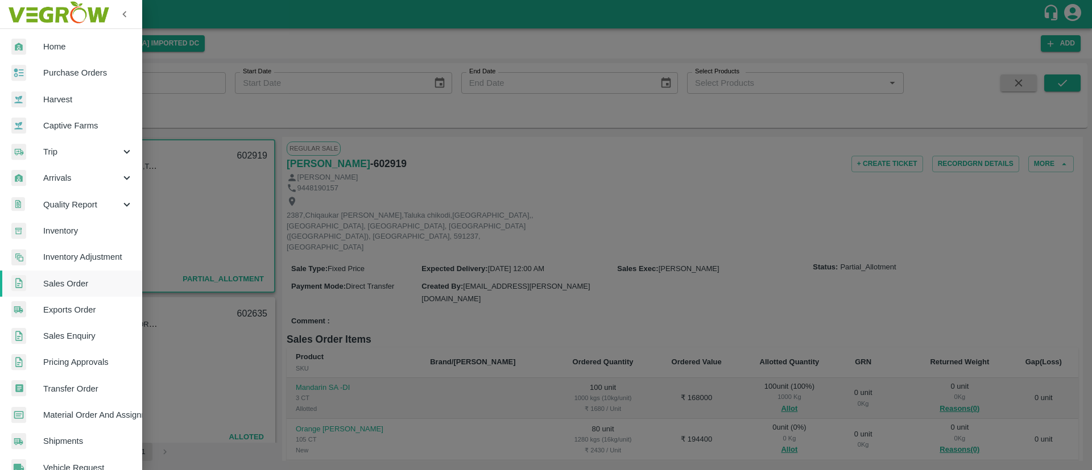
click at [64, 231] on span "Inventory" at bounding box center [88, 231] width 90 height 13
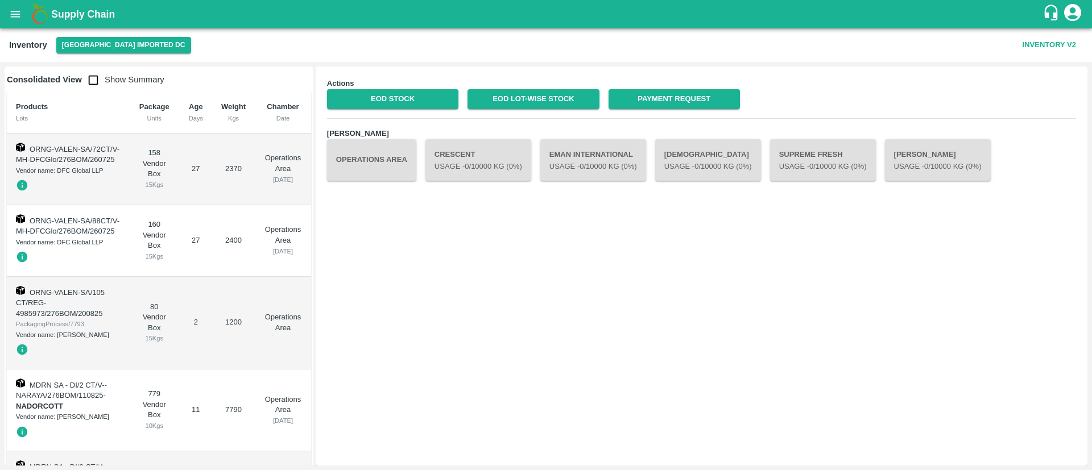
click at [85, 310] on span "ORNG-VALEN-SA/105 CT/REG-4985973/276BOM/200825" at bounding box center [60, 303] width 89 height 30
click at [15, 18] on icon "open drawer" at bounding box center [15, 14] width 13 height 13
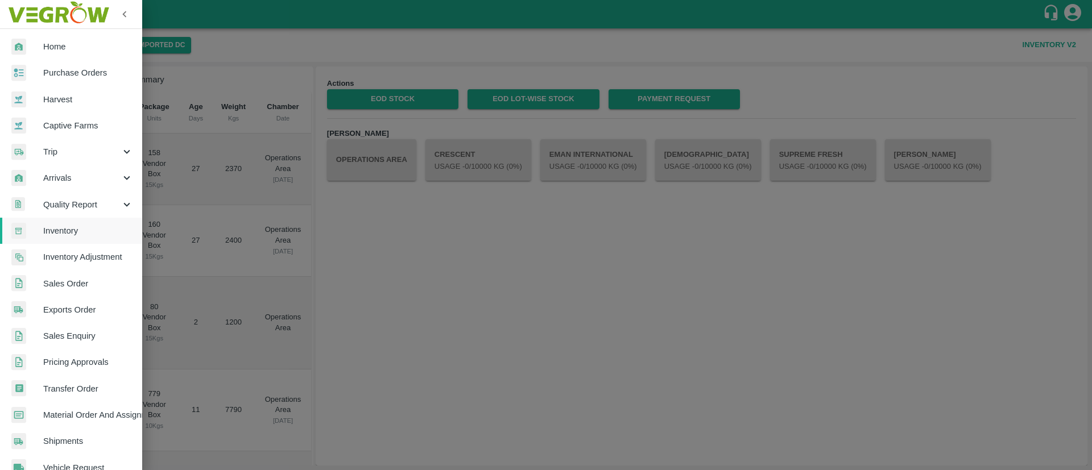
drag, startPoint x: 82, startPoint y: 284, endPoint x: 89, endPoint y: 304, distance: 20.9
click at [83, 284] on span "Sales Order" at bounding box center [88, 283] width 90 height 13
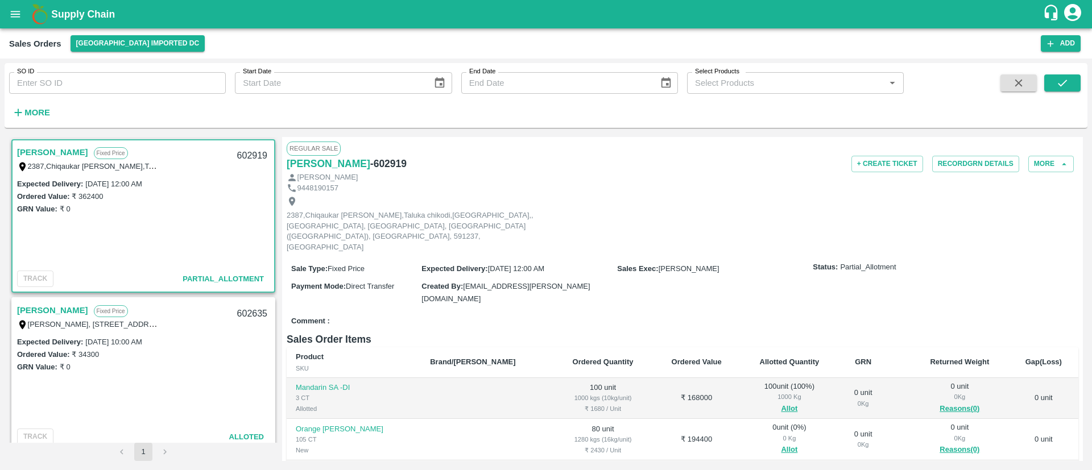
drag, startPoint x: 69, startPoint y: 146, endPoint x: 211, endPoint y: 241, distance: 170.8
click at [69, 146] on link "Arshad Alam Bagwan" at bounding box center [52, 152] width 71 height 15
click at [781, 443] on button "Allot" at bounding box center [789, 449] width 16 height 13
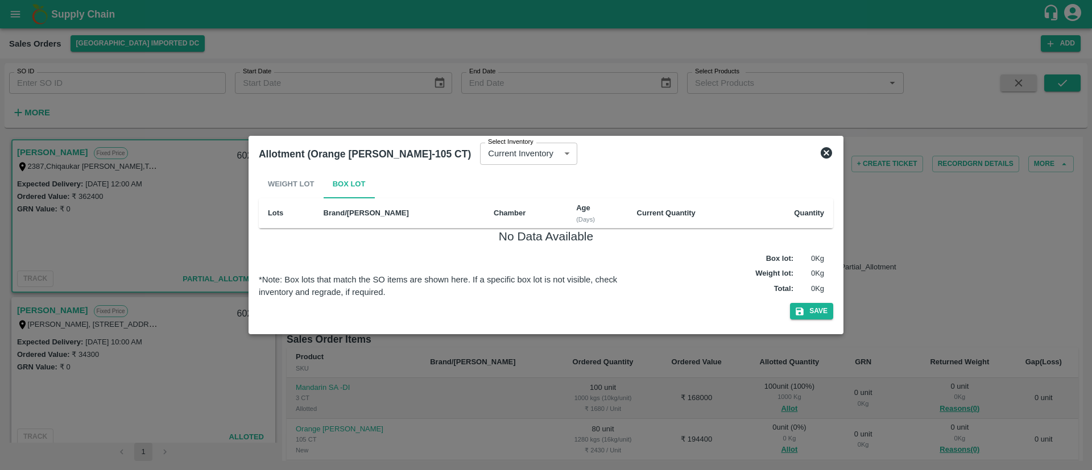
drag, startPoint x: 291, startPoint y: 185, endPoint x: 425, endPoint y: 205, distance: 136.2
click at [290, 185] on div "Weight Lot Box Lot" at bounding box center [546, 184] width 574 height 27
click at [827, 149] on icon at bounding box center [825, 152] width 11 height 11
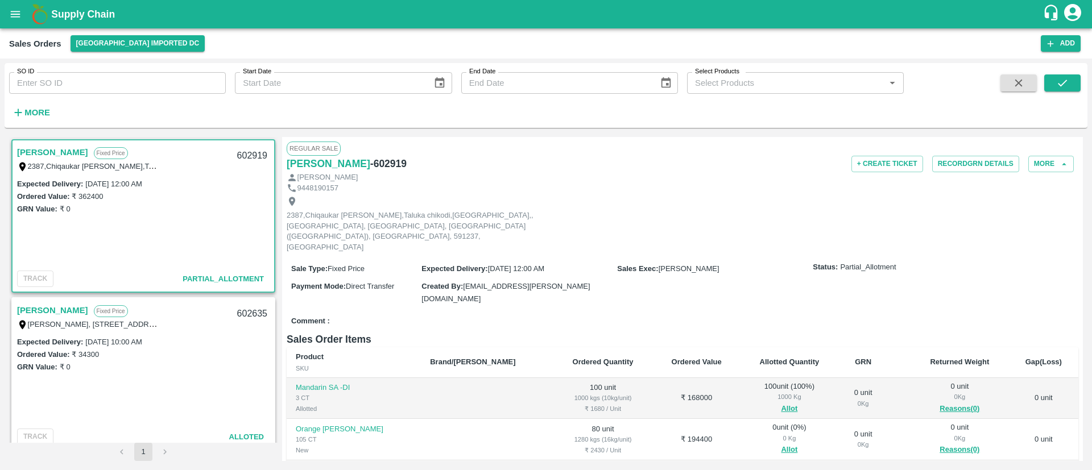
click at [17, 13] on icon "open drawer" at bounding box center [15, 14] width 13 height 13
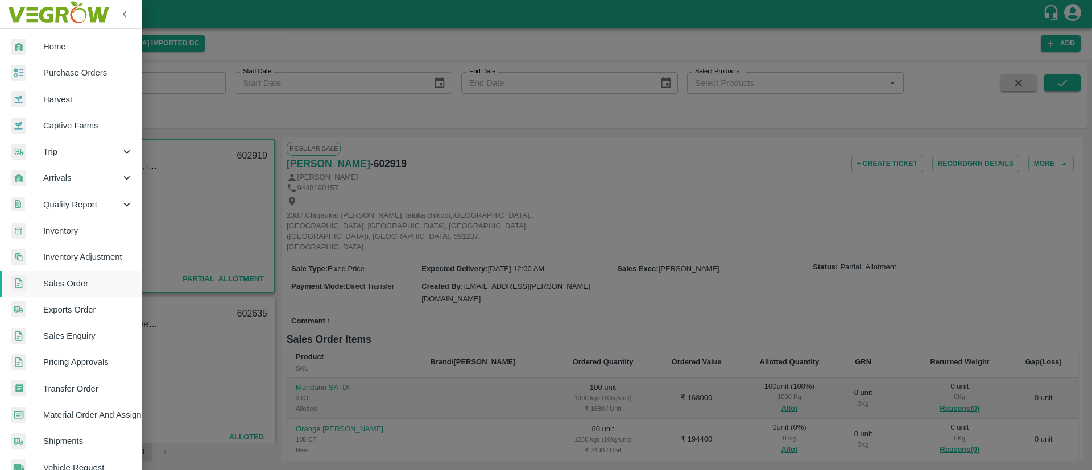
click at [80, 218] on link "Inventory" at bounding box center [71, 231] width 142 height 26
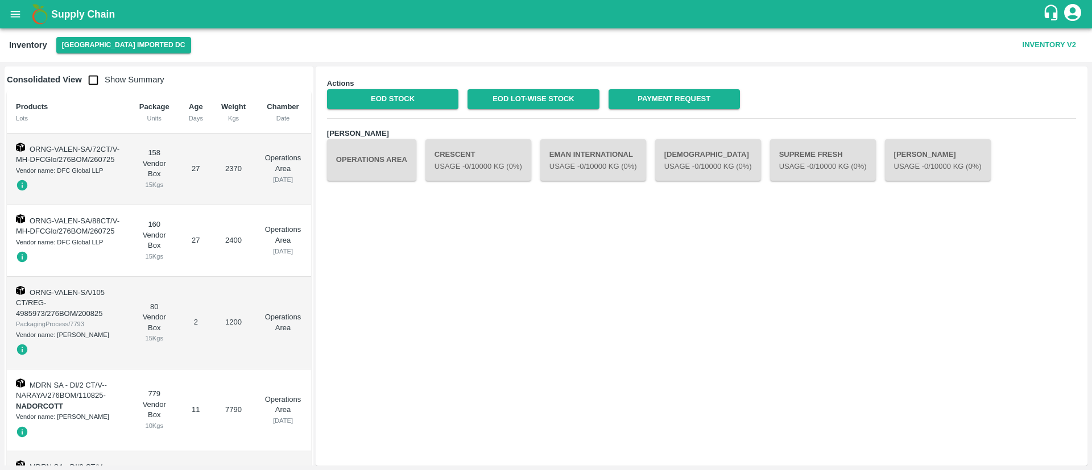
scroll to position [6, 0]
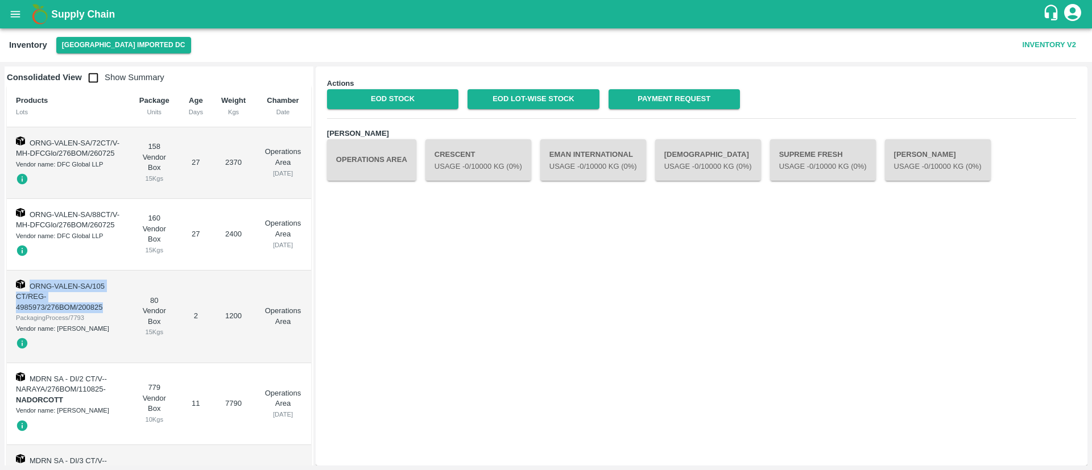
drag, startPoint x: 31, startPoint y: 304, endPoint x: 114, endPoint y: 325, distance: 85.1
click at [114, 325] on td "ORNG-VALEN-SA/105 CT/REG-4985973/276BOM/200825 PackagingProcess/7793 Vendor nam…" at bounding box center [68, 317] width 122 height 93
copy span "ORNG-VALEN-SA/105 CT/REG-4985973/276BOM/200825"
click at [14, 18] on icon "open drawer" at bounding box center [15, 14] width 13 height 13
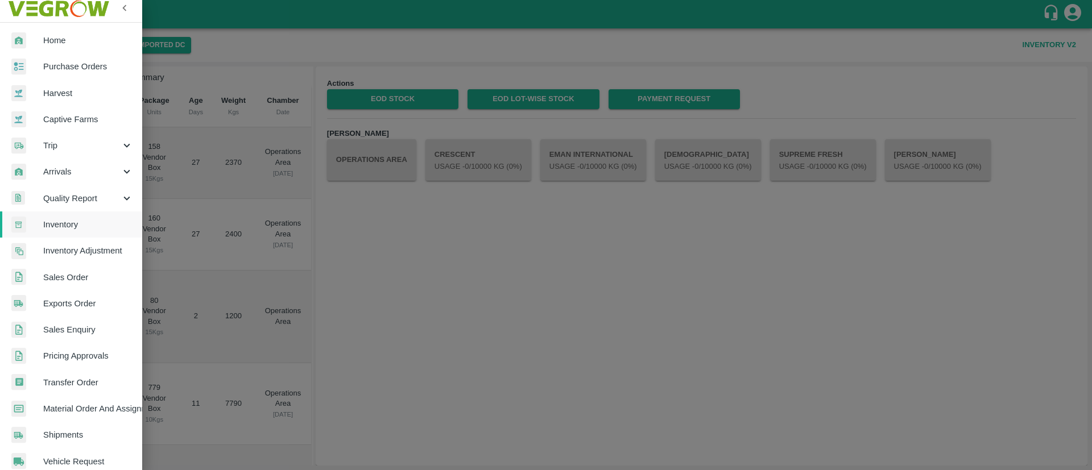
click at [97, 229] on span "Inventory" at bounding box center [88, 224] width 90 height 13
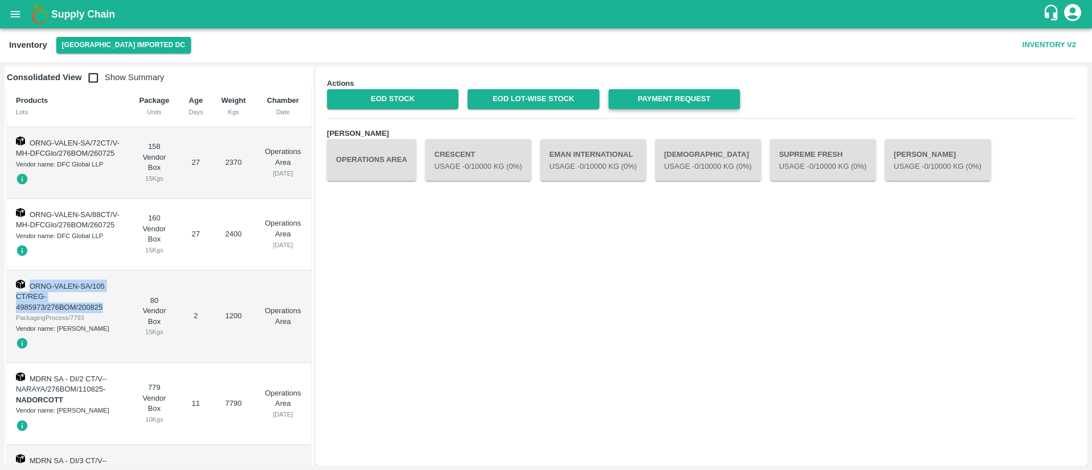
click at [699, 101] on link "Payment Request" at bounding box center [673, 99] width 131 height 20
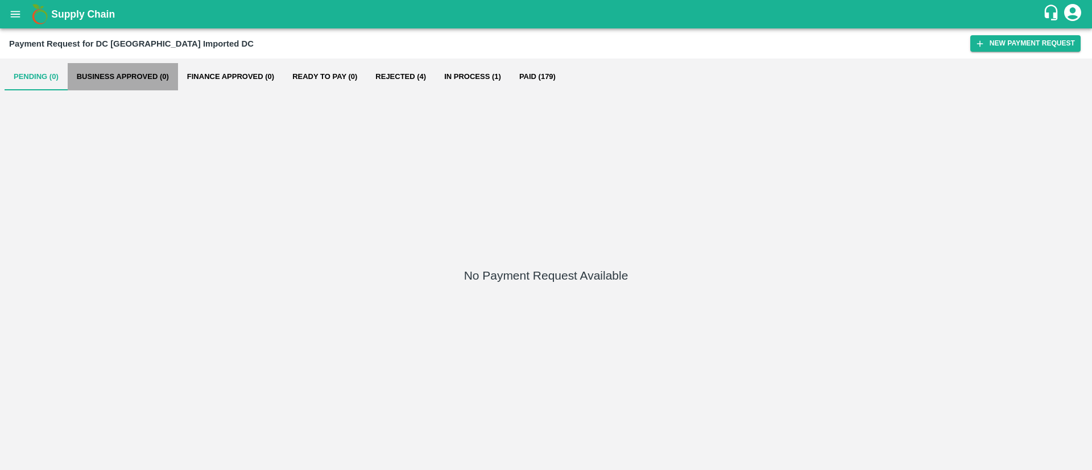
click at [139, 69] on button "Business Approved (0)" at bounding box center [123, 76] width 110 height 27
